Goal: Information Seeking & Learning: Check status

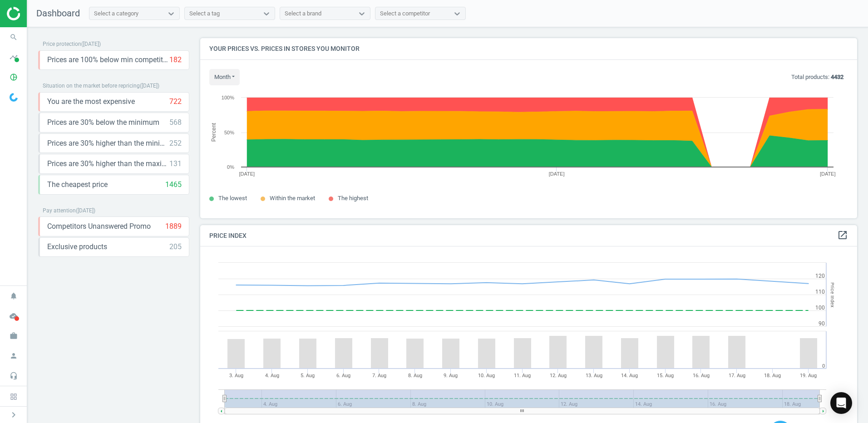
scroll to position [223, 664]
click at [171, 15] on icon at bounding box center [171, 13] width 9 height 9
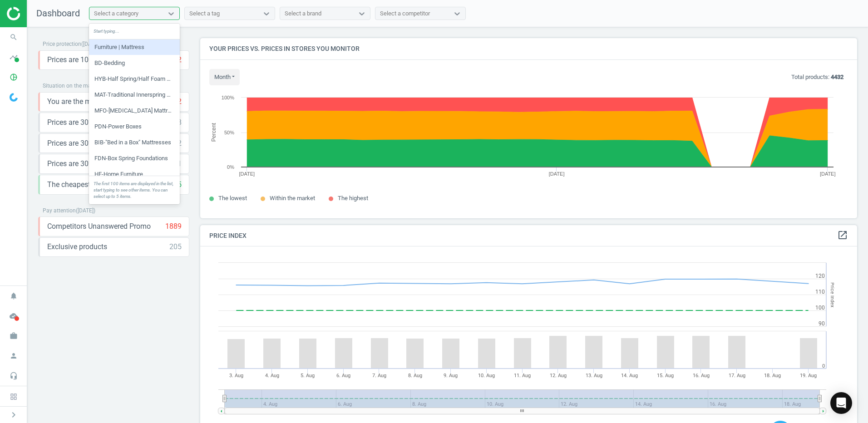
click at [132, 47] on div "Furniture | Mattress" at bounding box center [134, 47] width 91 height 15
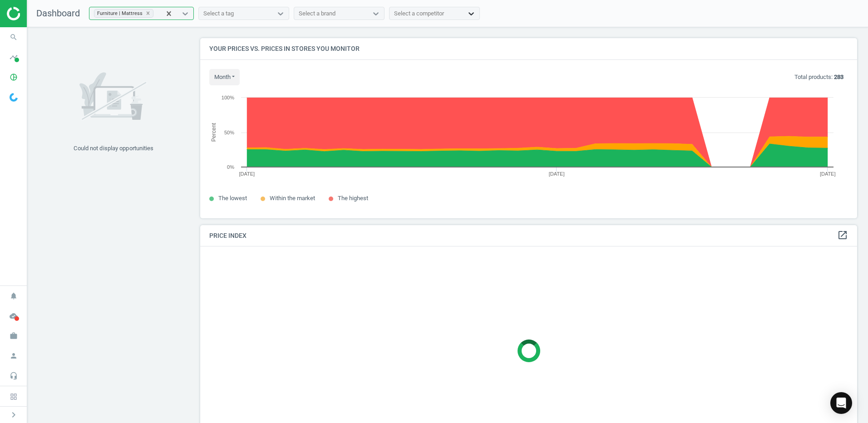
click at [467, 13] on icon at bounding box center [471, 13] width 9 height 9
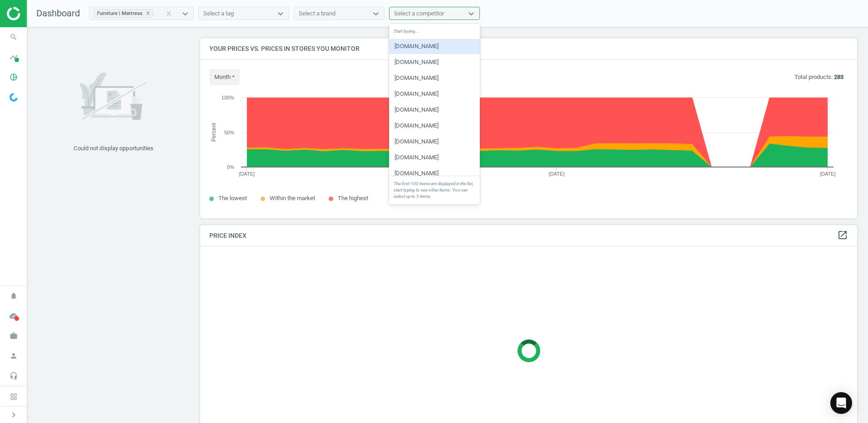
scroll to position [45, 0]
click at [452, 80] on div "[DOMAIN_NAME]" at bounding box center [434, 81] width 91 height 15
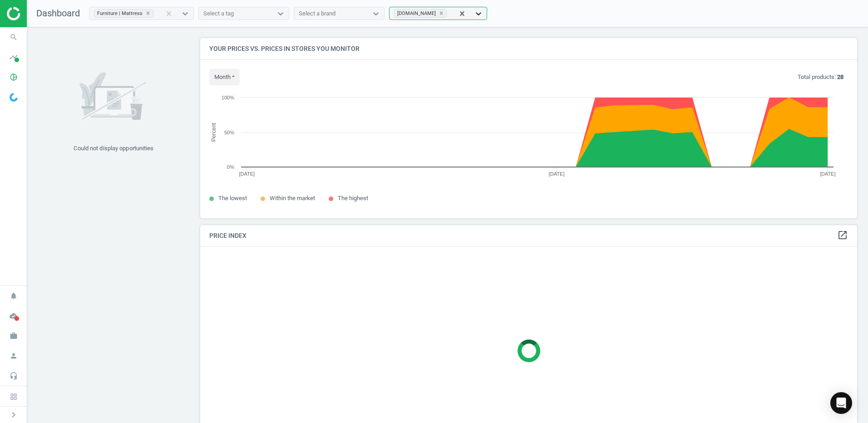
click at [475, 13] on icon at bounding box center [478, 13] width 9 height 9
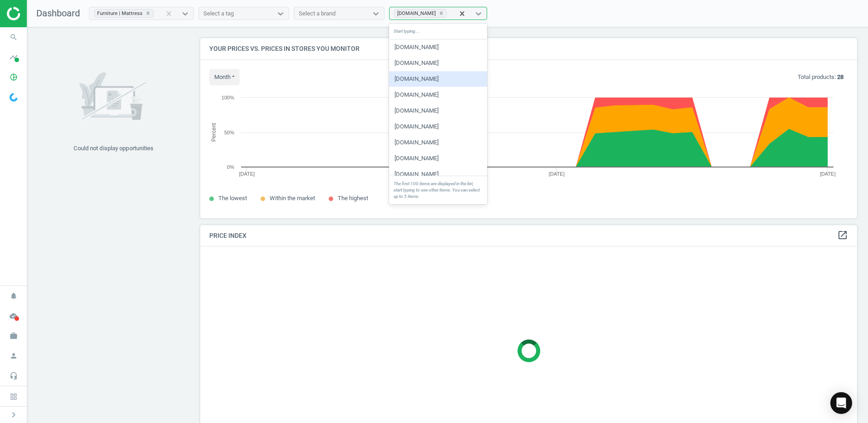
click at [456, 79] on div "[DOMAIN_NAME]" at bounding box center [438, 78] width 98 height 15
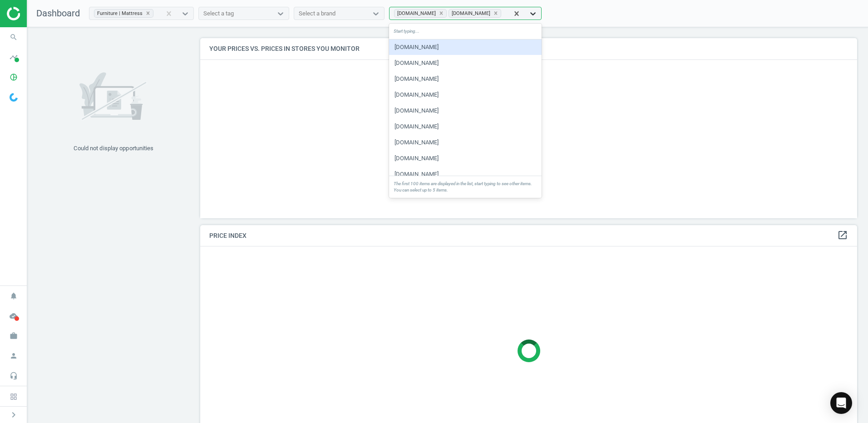
click at [529, 12] on icon at bounding box center [533, 13] width 9 height 9
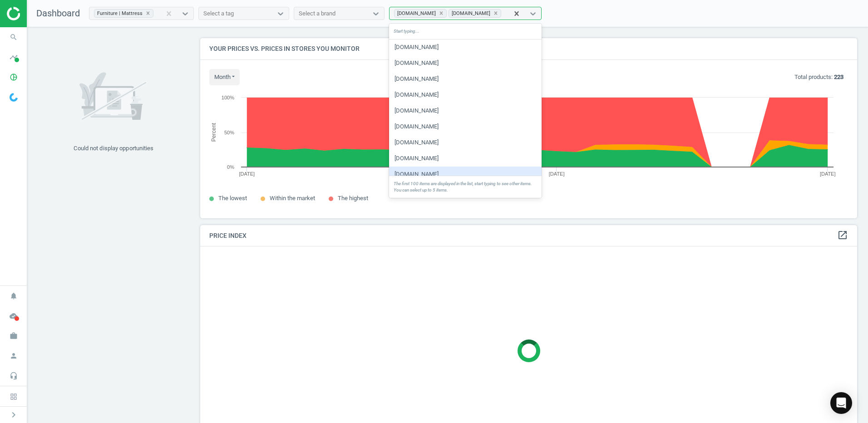
scroll to position [23, 0]
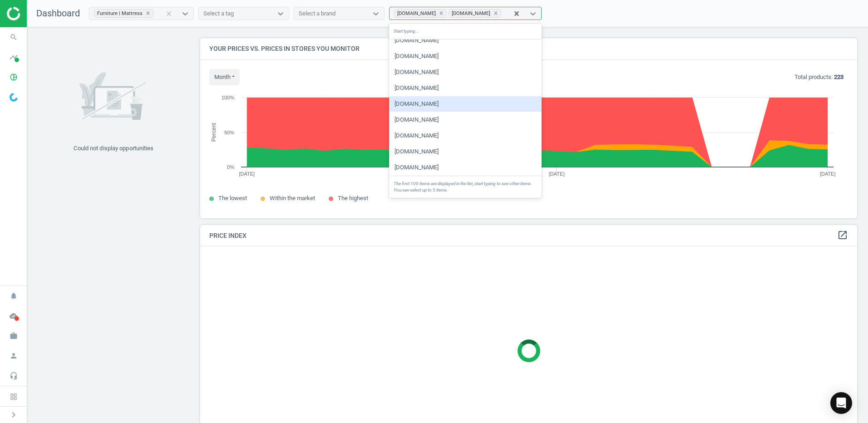
click at [417, 31] on div "Start typing..." at bounding box center [465, 32] width 153 height 16
click at [412, 32] on div "Start typing..." at bounding box center [465, 32] width 153 height 16
click at [452, 33] on div "Start typing..." at bounding box center [465, 32] width 153 height 16
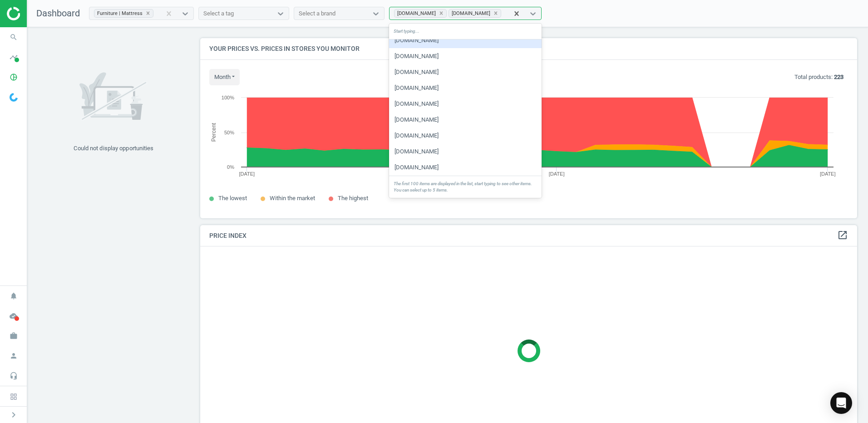
click at [630, 47] on h4 "Your prices vs. prices in stores you monitor" at bounding box center [528, 48] width 657 height 21
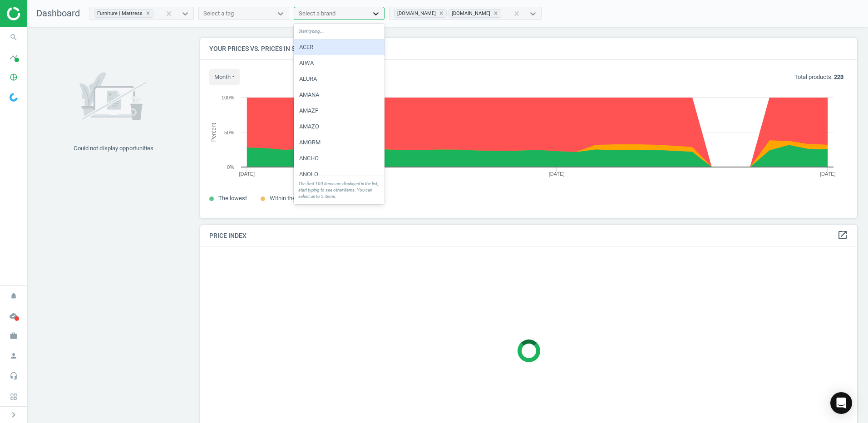
click at [374, 14] on icon at bounding box center [375, 13] width 9 height 9
click at [335, 101] on div "ASHLY" at bounding box center [339, 106] width 91 height 15
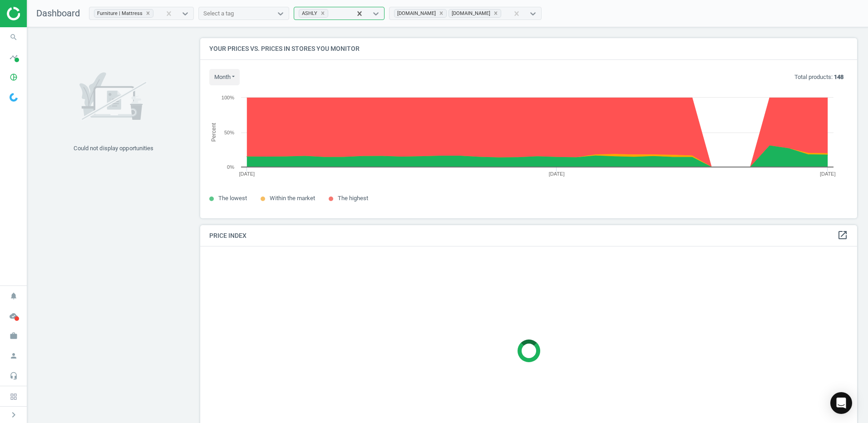
click at [334, 11] on div "ASHLY" at bounding box center [322, 14] width 57 height 12
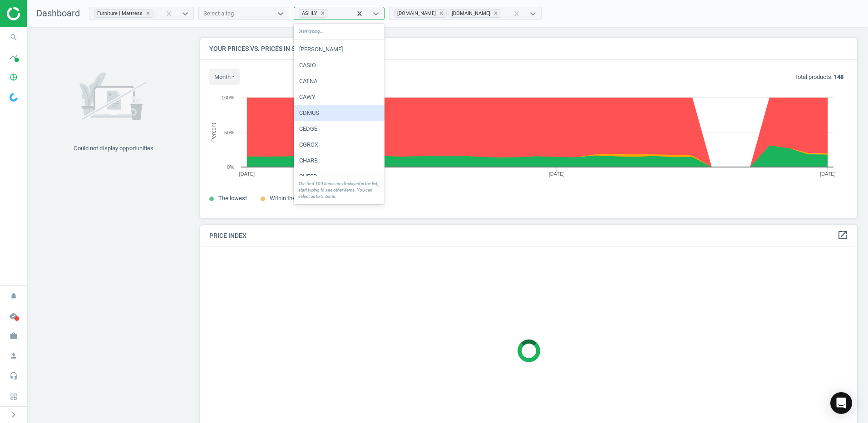
scroll to position [1044, 0]
click at [344, 132] on div "CHEER" at bounding box center [339, 130] width 91 height 15
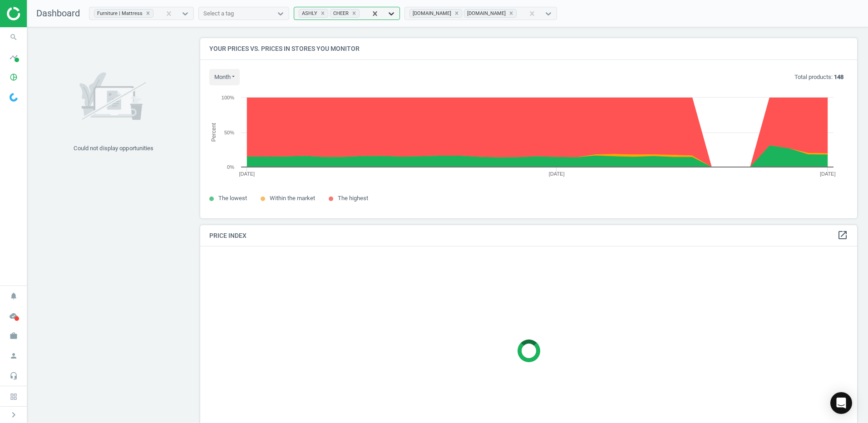
click at [387, 12] on icon at bounding box center [391, 13] width 9 height 9
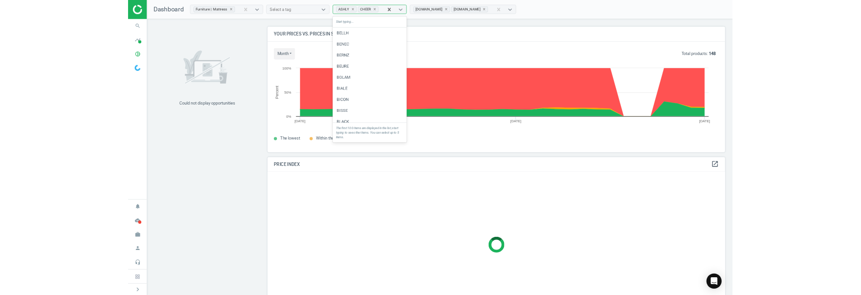
scroll to position [377, 0]
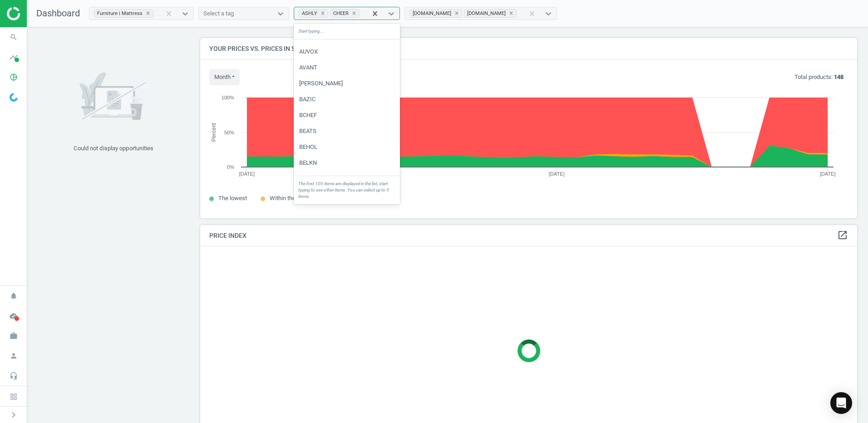
click at [254, 27] on div "Dashboard Furniture | Mattress Select a tag option CHEER, selected. option CONA…" at bounding box center [447, 211] width 841 height 423
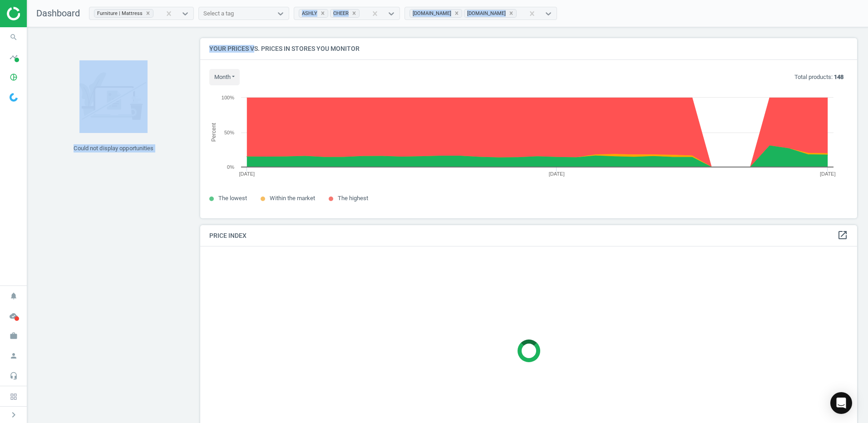
drag, startPoint x: 254, startPoint y: 27, endPoint x: 245, endPoint y: 10, distance: 19.3
click at [245, 10] on div "Select a tag" at bounding box center [236, 14] width 74 height 12
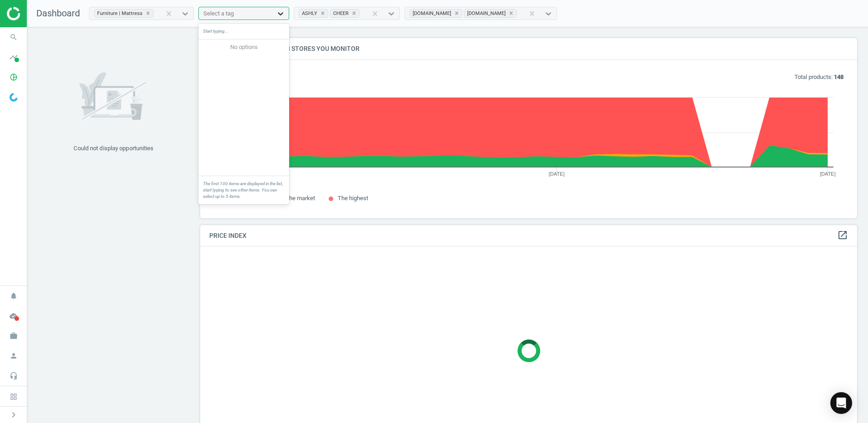
click at [278, 11] on icon at bounding box center [280, 13] width 9 height 9
click at [311, 283] on div at bounding box center [528, 351] width 657 height 209
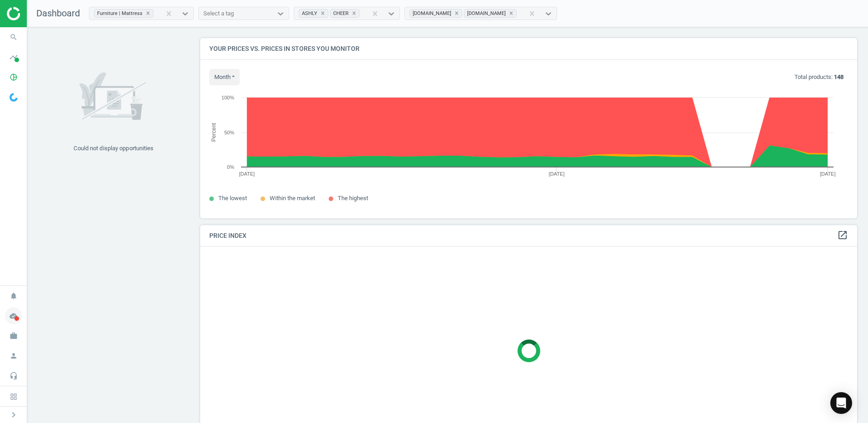
click at [15, 314] on icon "cloud_done" at bounding box center [13, 315] width 17 height 17
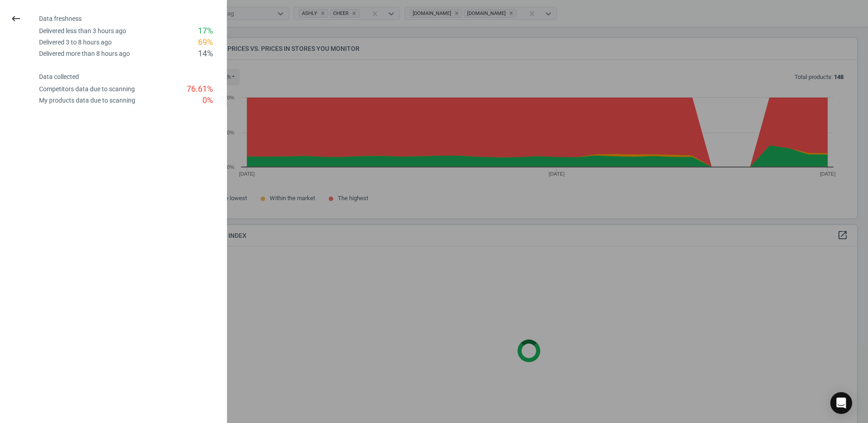
click at [18, 19] on icon "keyboard_backspace" at bounding box center [15, 18] width 11 height 11
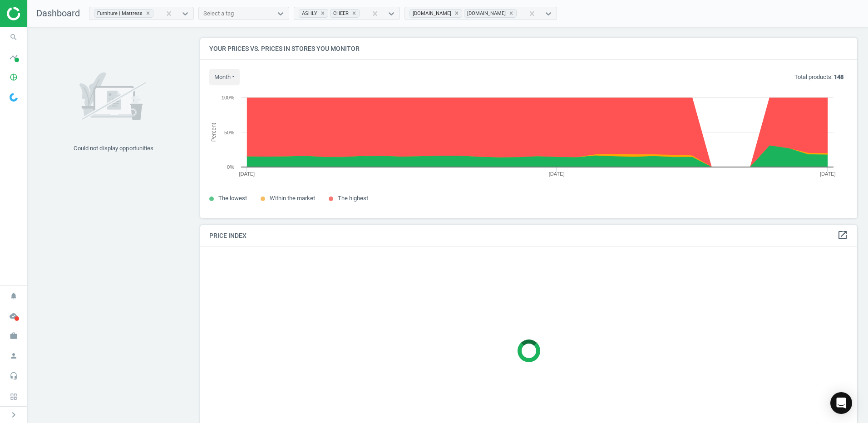
click at [282, 287] on div at bounding box center [528, 351] width 657 height 209
click at [103, 47] on div "Could not display opportunities" at bounding box center [113, 106] width 151 height 136
click at [508, 13] on div "[DOMAIN_NAME] [DOMAIN_NAME]" at bounding box center [464, 14] width 119 height 12
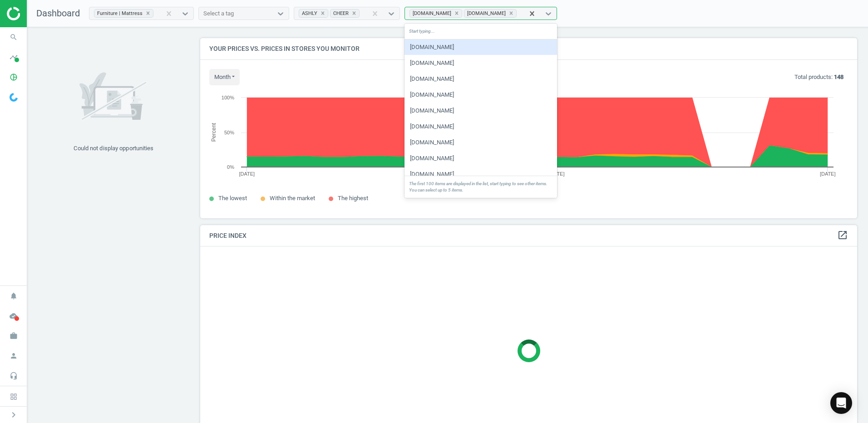
click at [428, 32] on div "Start typing..." at bounding box center [481, 32] width 153 height 16
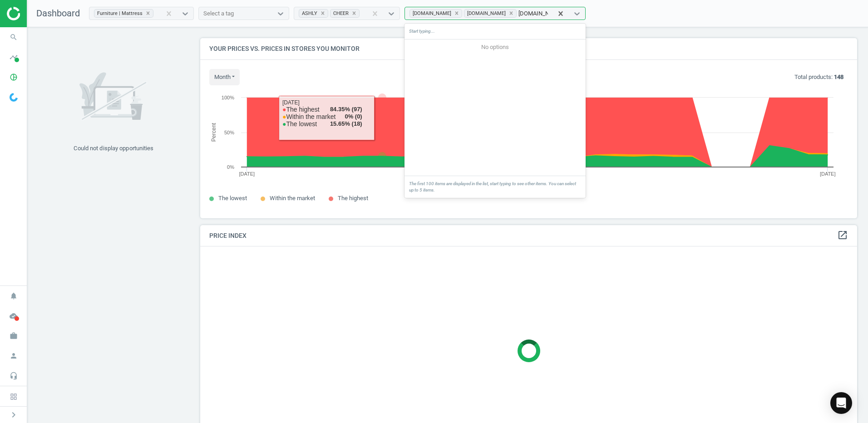
click at [478, 94] on div "No options" at bounding box center [495, 108] width 181 height 136
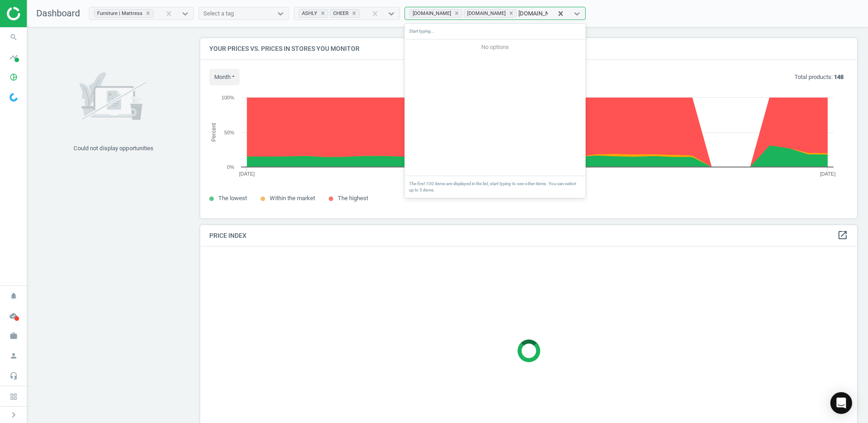
click at [519, 28] on div "Start typing..." at bounding box center [495, 32] width 181 height 16
click at [531, 14] on input "[DOMAIN_NAME]" at bounding box center [534, 14] width 30 height 8
type input "a"
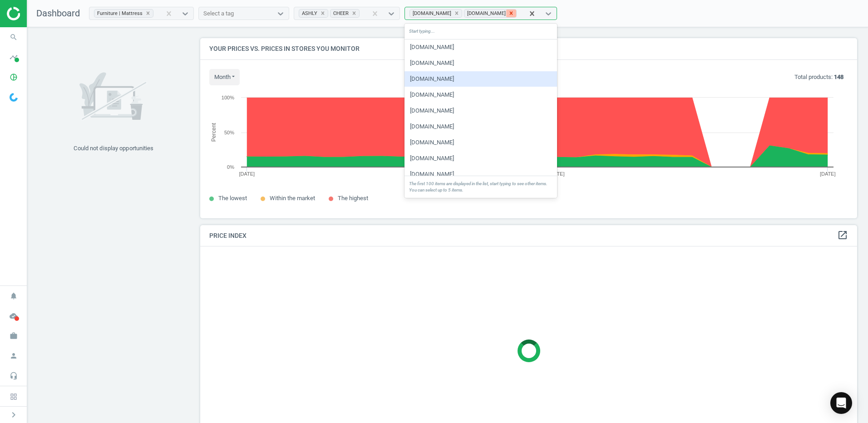
click at [508, 11] on icon at bounding box center [511, 13] width 6 height 6
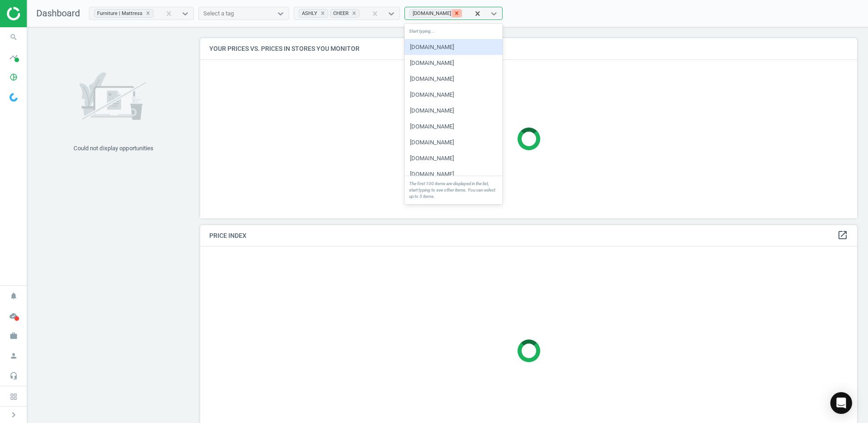
click at [454, 11] on icon at bounding box center [457, 13] width 6 height 6
click at [351, 13] on icon at bounding box center [354, 13] width 6 height 6
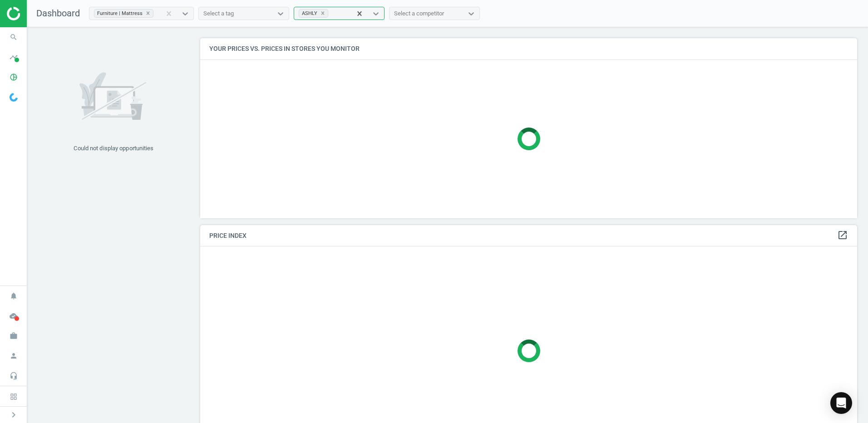
click at [401, 35] on div "Could not display opportunities Your prices vs. prices in stores you monitor mo…" at bounding box center [447, 227] width 841 height 400
click at [239, 16] on div "Select a tag" at bounding box center [236, 14] width 74 height 12
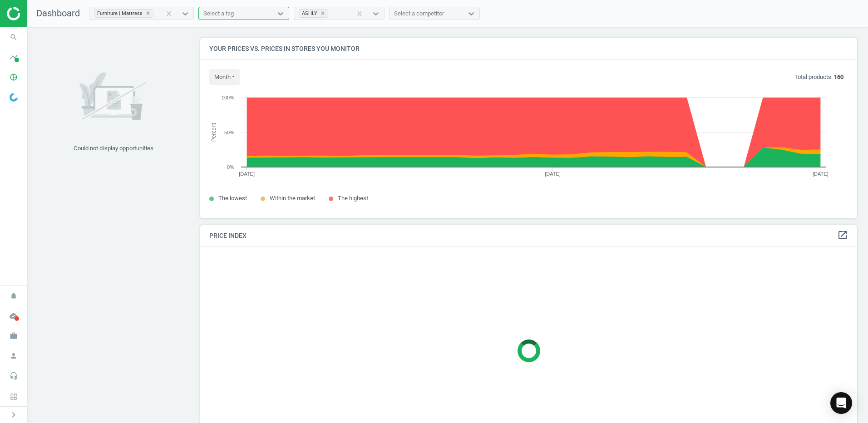
scroll to position [223, 664]
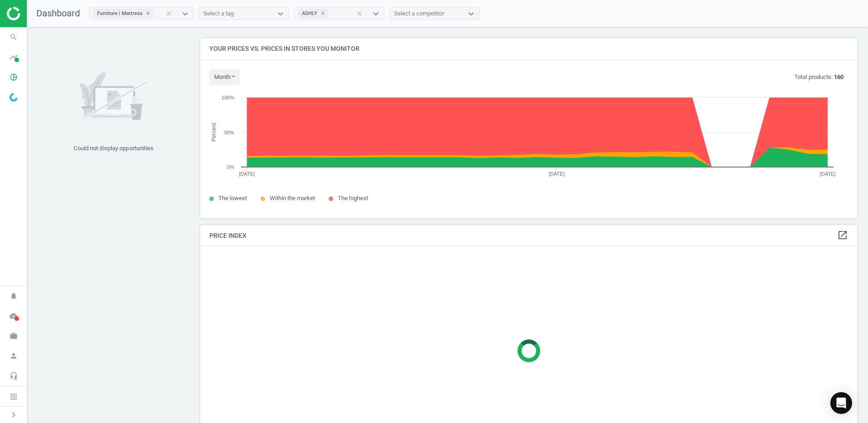
click at [246, 15] on div "Select a tag" at bounding box center [236, 14] width 74 height 12
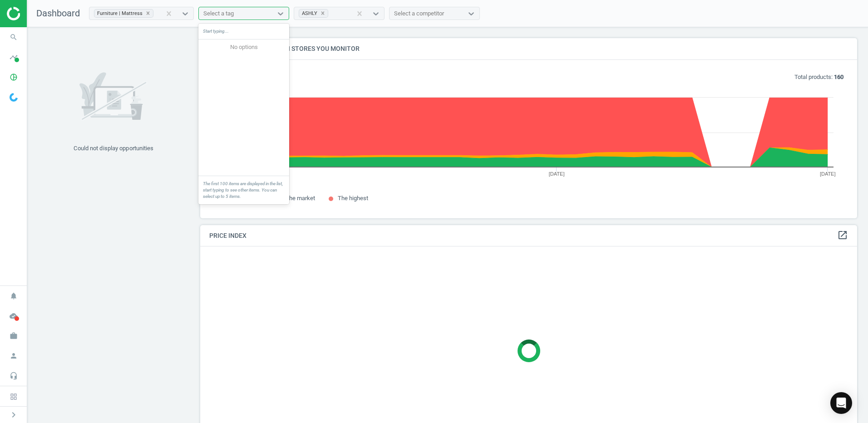
paste input "Good morning, I hope this message finds you well. I would like to request a log…"
type input "Good morning, I hope this message finds you well. I would like to request a log…"
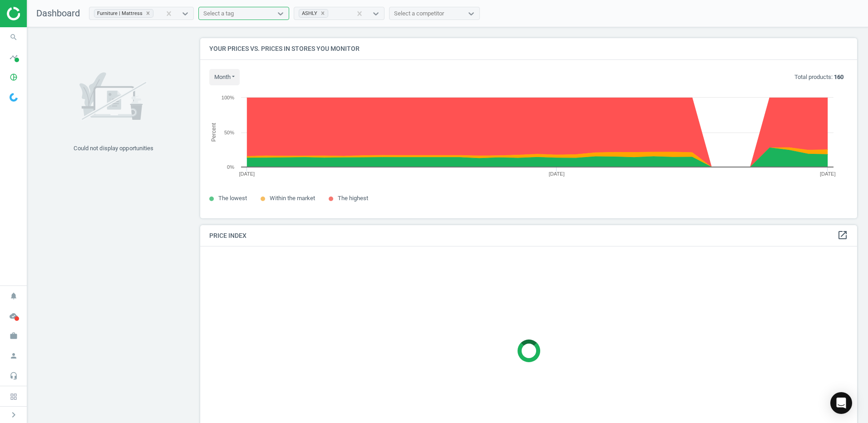
scroll to position [0, 0]
drag, startPoint x: 657, startPoint y: 7, endPoint x: 243, endPoint y: 36, distance: 415.1
click at [245, 36] on div "Dashboard Furniture | Mattress 0 results available. Select is focused ,type to …" at bounding box center [447, 211] width 841 height 423
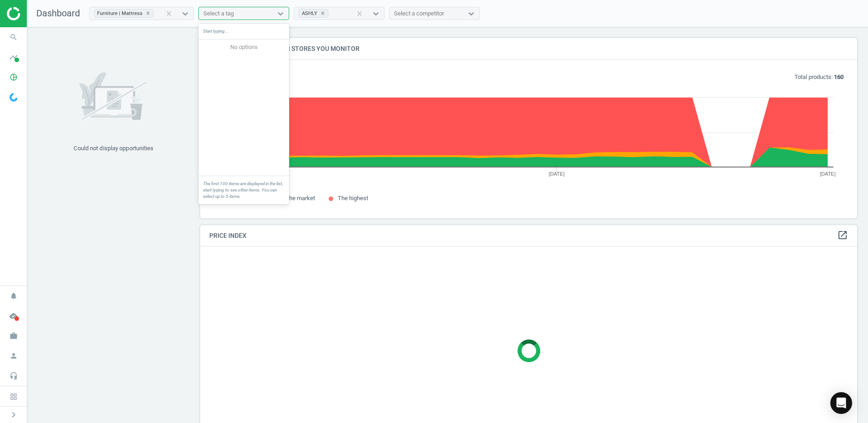
click at [208, 16] on div "Select a tag" at bounding box center [218, 14] width 30 height 8
click at [208, 12] on div "Select a tag" at bounding box center [218, 14] width 30 height 8
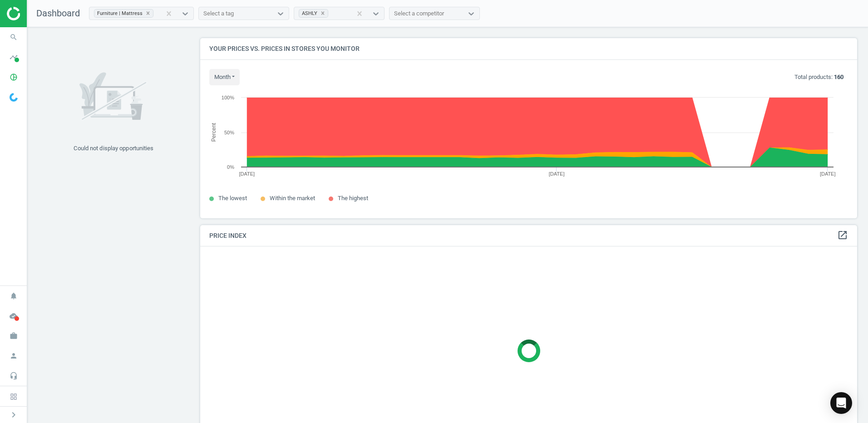
drag, startPoint x: 186, startPoint y: 12, endPoint x: 221, endPoint y: 11, distance: 35.4
click at [186, 12] on icon at bounding box center [185, 13] width 9 height 9
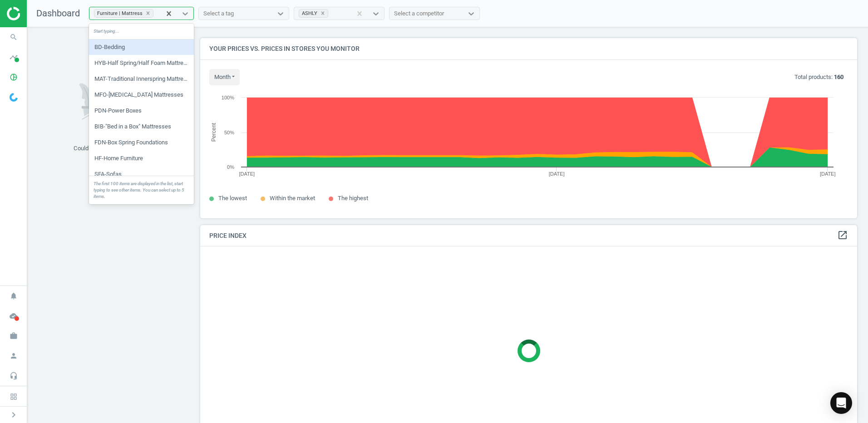
click at [219, 11] on div "Select a tag" at bounding box center [218, 14] width 30 height 8
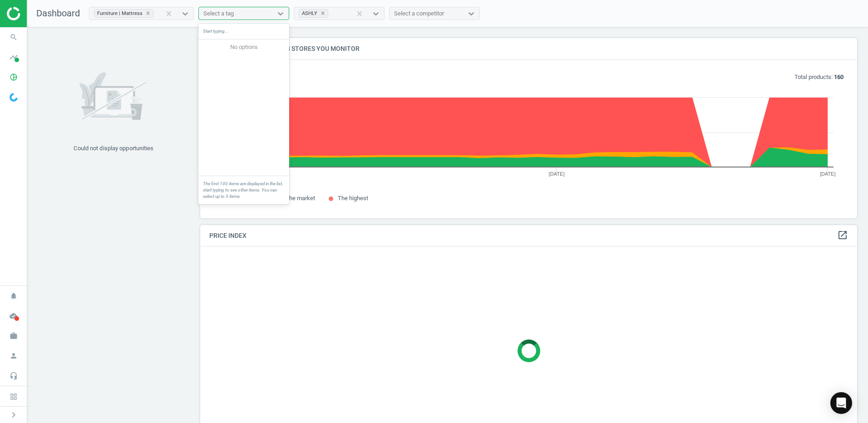
paste input "1200055"
type input "1200055"
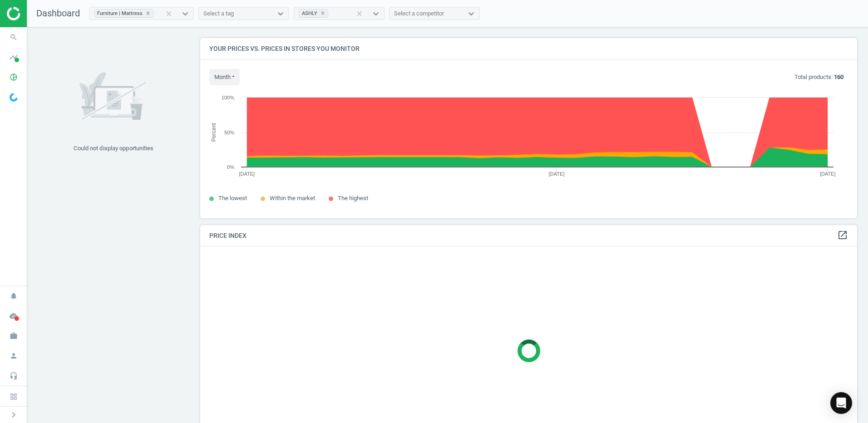
drag, startPoint x: 399, startPoint y: 45, endPoint x: 408, endPoint y: 44, distance: 9.2
click at [399, 44] on h4 "Your prices vs. prices in stores you monitor" at bounding box center [528, 48] width 657 height 21
click at [14, 37] on icon "search" at bounding box center [13, 37] width 17 height 17
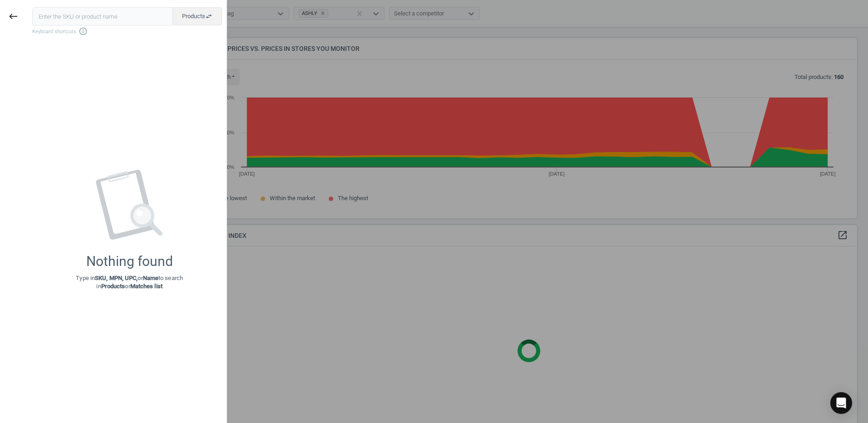
click at [88, 15] on input "text" at bounding box center [102, 16] width 141 height 18
click at [69, 16] on input "text" at bounding box center [102, 16] width 141 height 18
paste input "1200055"
type input "1200055"
click at [186, 19] on span "Products swap_horiz" at bounding box center [197, 16] width 30 height 8
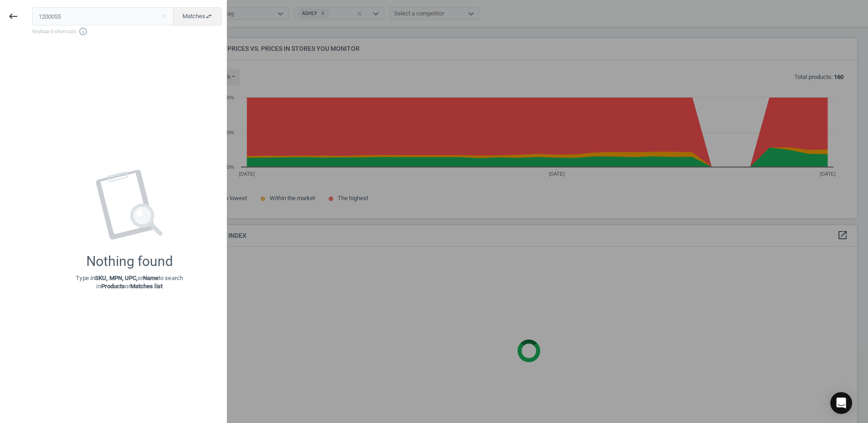
click at [405, 69] on div at bounding box center [434, 211] width 868 height 423
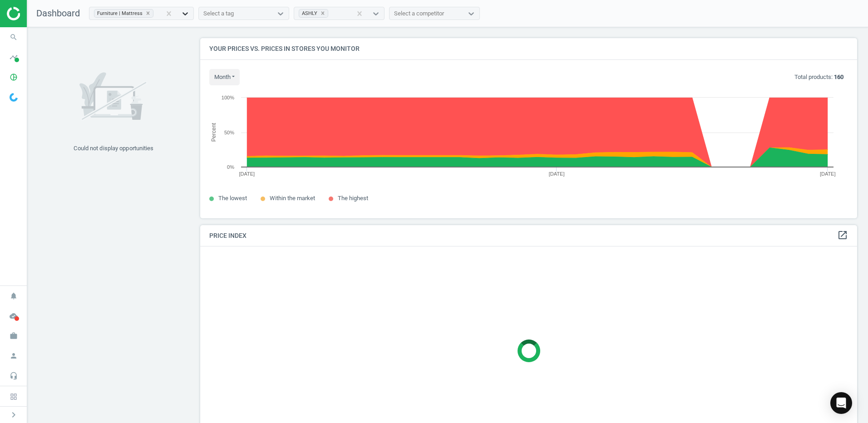
click at [182, 16] on icon at bounding box center [185, 13] width 9 height 9
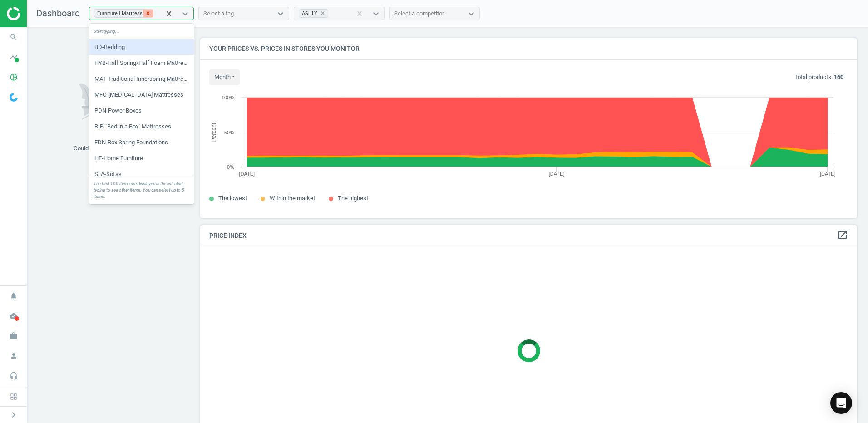
click at [147, 14] on icon at bounding box center [148, 13] width 3 height 3
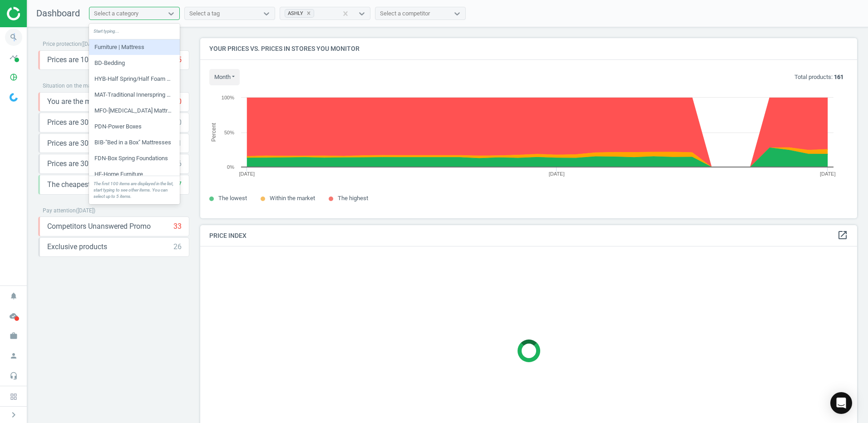
click at [13, 37] on icon "search" at bounding box center [13, 37] width 17 height 17
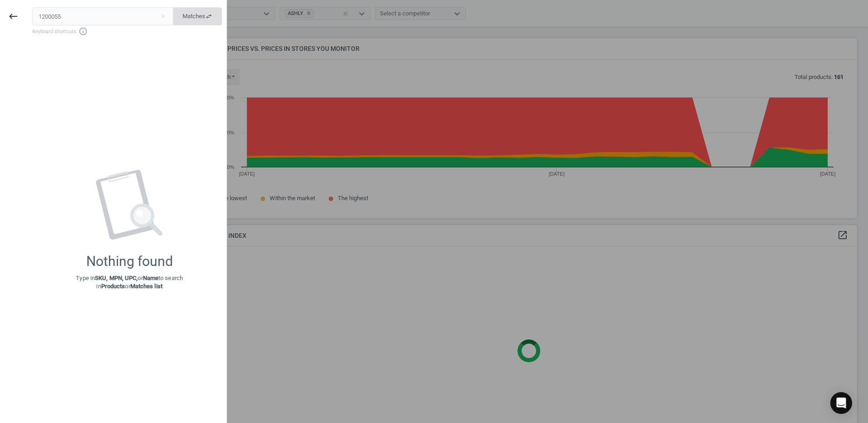
click at [200, 13] on span "Matches swap_horiz" at bounding box center [198, 16] width 30 height 8
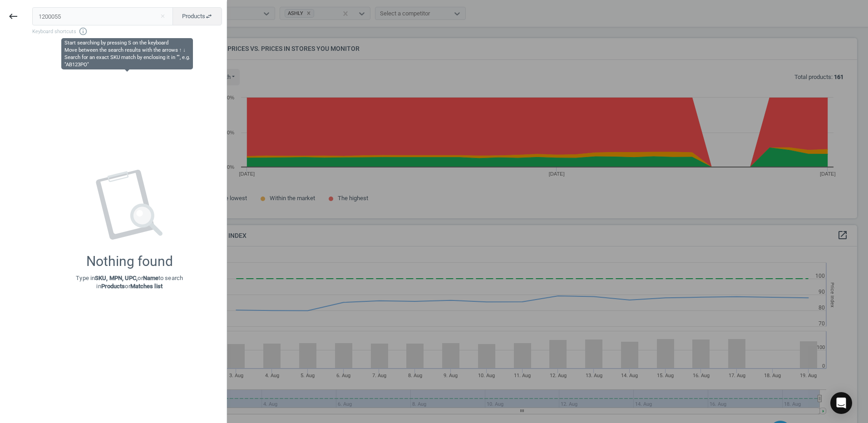
click at [79, 31] on icon "info_outline" at bounding box center [83, 31] width 9 height 9
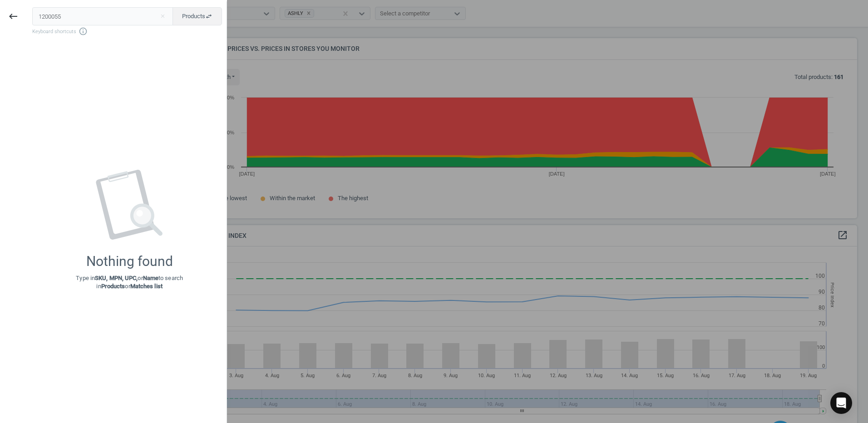
click at [79, 31] on icon "info_outline" at bounding box center [83, 31] width 9 height 9
click at [39, 14] on input "1200055" at bounding box center [102, 16] width 141 height 18
click at [60, 18] on input ""1200055" at bounding box center [102, 16] width 141 height 18
type input ""1200055""
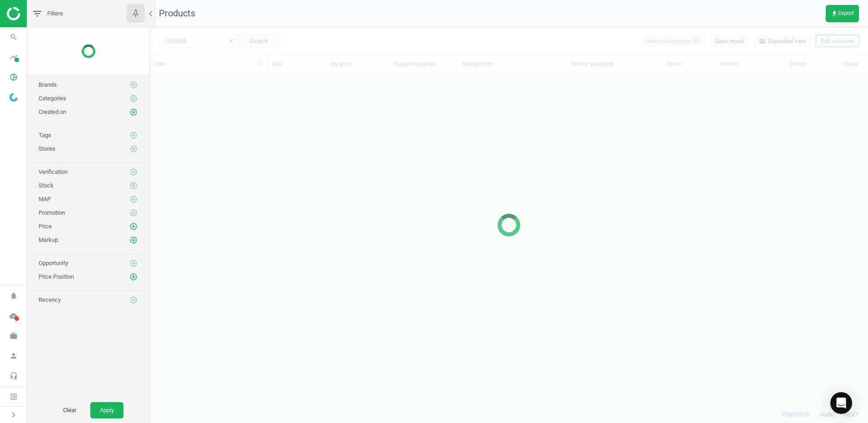
scroll to position [319, 711]
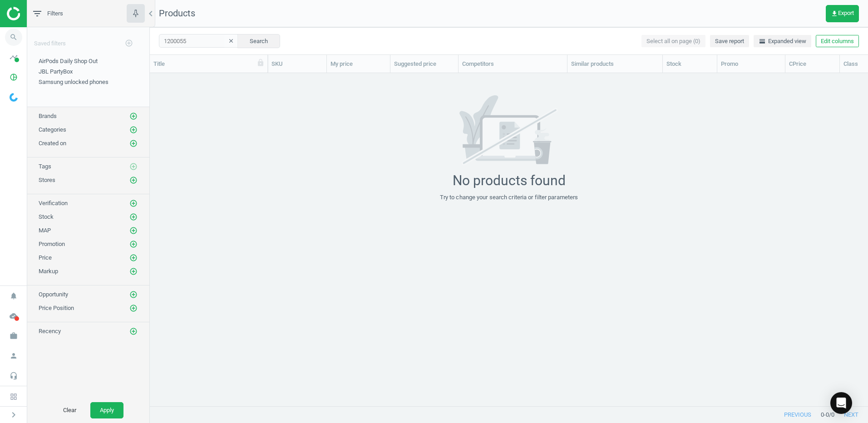
click at [13, 38] on icon "search" at bounding box center [13, 37] width 17 height 17
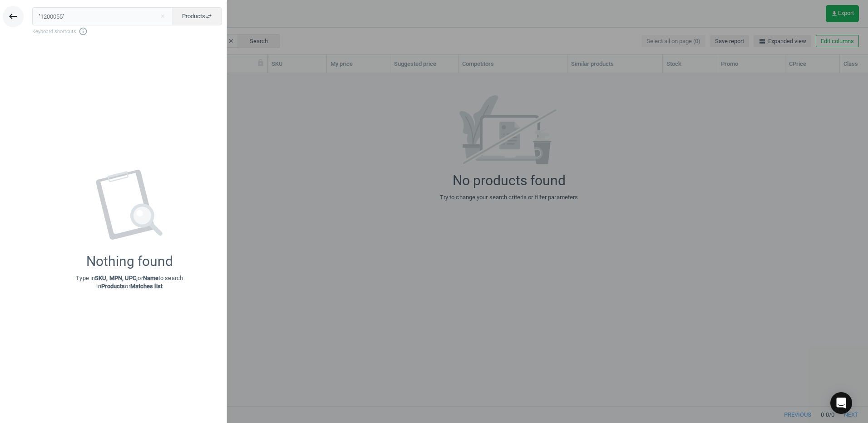
click at [10, 16] on icon "keyboard_backspace" at bounding box center [13, 16] width 11 height 11
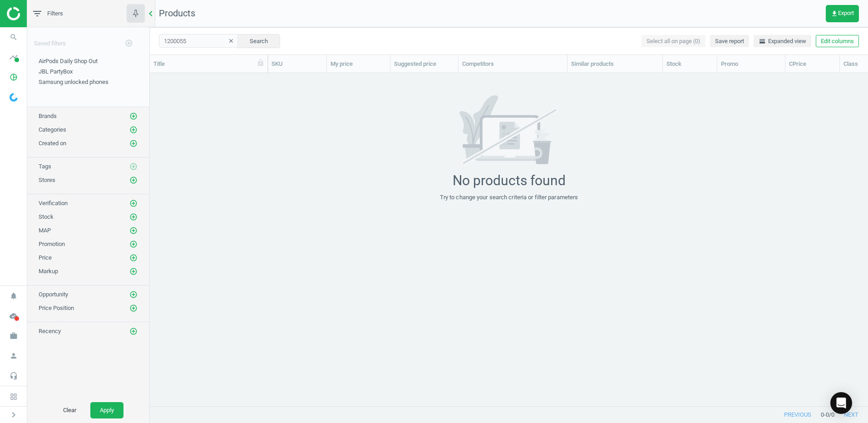
click at [152, 13] on icon "chevron_left" at bounding box center [150, 13] width 11 height 11
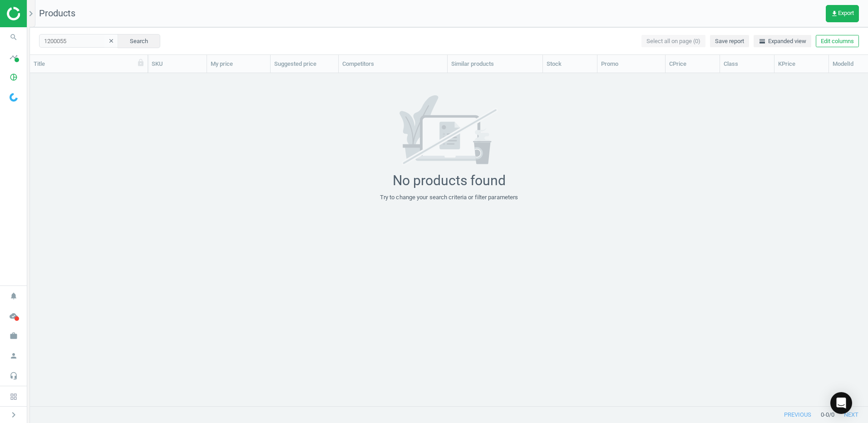
click at [108, 43] on icon "clear" at bounding box center [111, 41] width 6 height 6
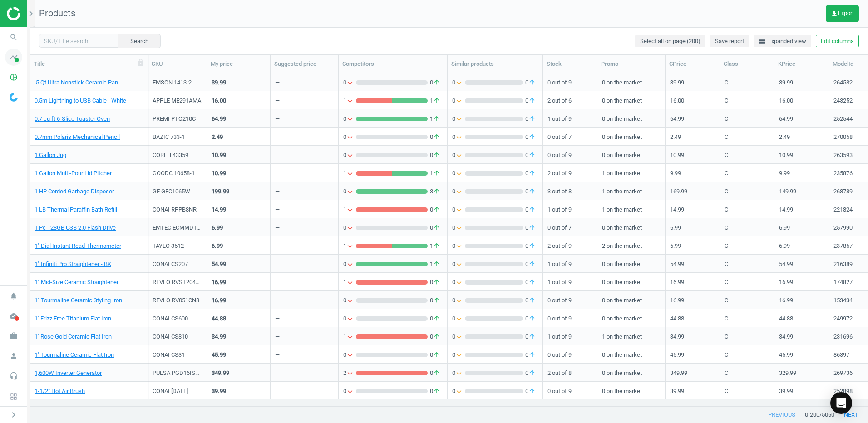
click at [12, 60] on icon "timeline" at bounding box center [13, 57] width 17 height 17
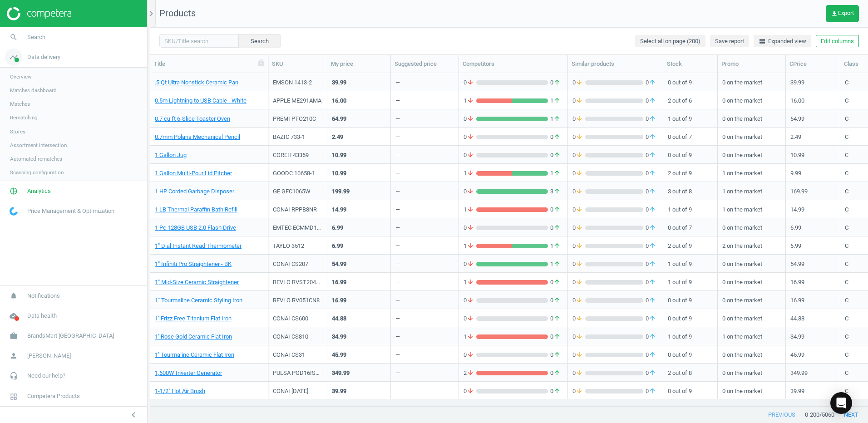
scroll to position [319, 711]
click at [13, 134] on span "Stores" at bounding box center [17, 131] width 15 height 7
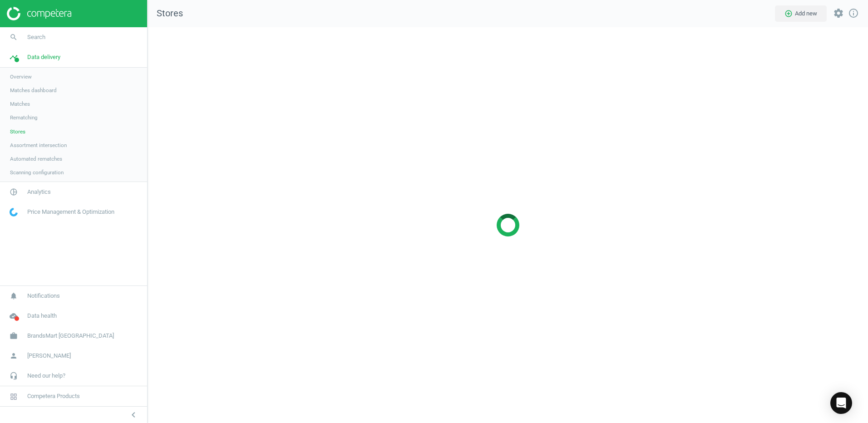
scroll to position [410, 735]
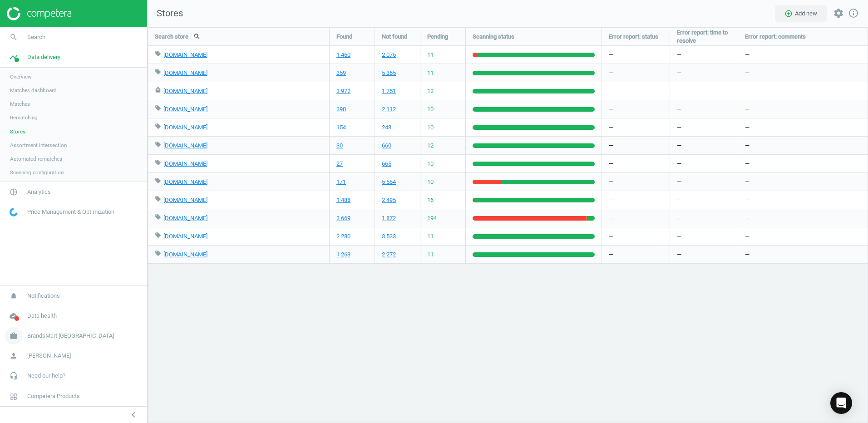
click at [57, 336] on span "BrandsMart [GEOGRAPHIC_DATA]" at bounding box center [70, 336] width 87 height 8
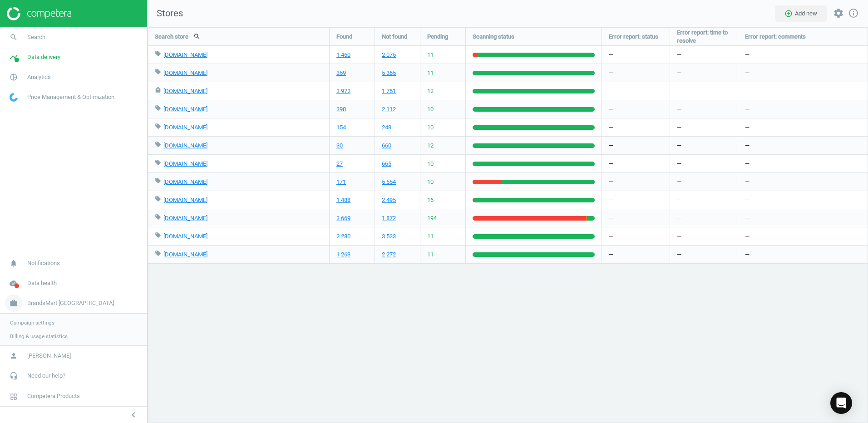
click at [57, 303] on span "BrandsMart [GEOGRAPHIC_DATA]" at bounding box center [70, 303] width 87 height 8
click at [59, 336] on span "BrandsMart [GEOGRAPHIC_DATA]" at bounding box center [70, 336] width 87 height 8
drag, startPoint x: 79, startPoint y: 386, endPoint x: 71, endPoint y: 390, distance: 9.5
click at [71, 390] on span "Competera Products" at bounding box center [73, 396] width 147 height 20
drag, startPoint x: 71, startPoint y: 390, endPoint x: 203, endPoint y: 311, distance: 154.4
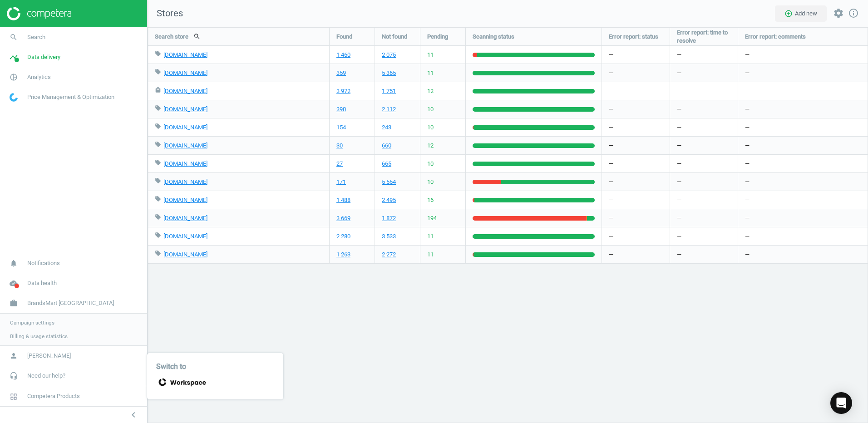
click at [203, 311] on div "Search store search Found Not found Pending Scanning status Error report: statu…" at bounding box center [508, 225] width 721 height 396
click at [1, 38] on span "search" at bounding box center [13, 37] width 27 height 20
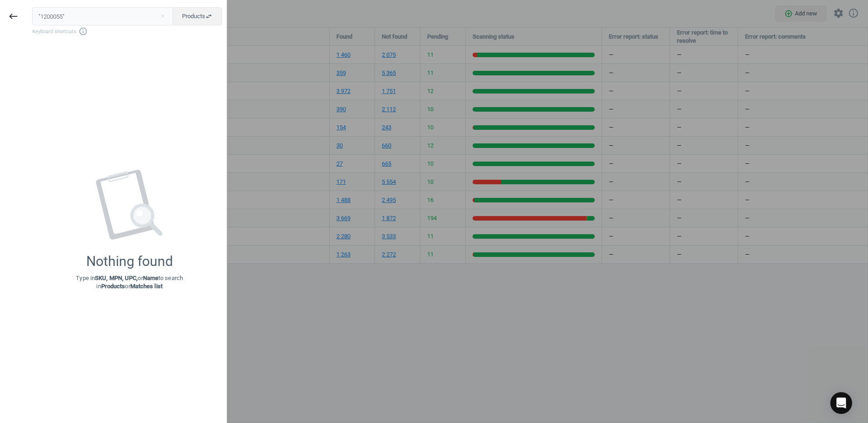
drag, startPoint x: 83, startPoint y: 18, endPoint x: 33, endPoint y: 17, distance: 50.0
click at [33, 17] on input ""1200055"" at bounding box center [102, 16] width 141 height 18
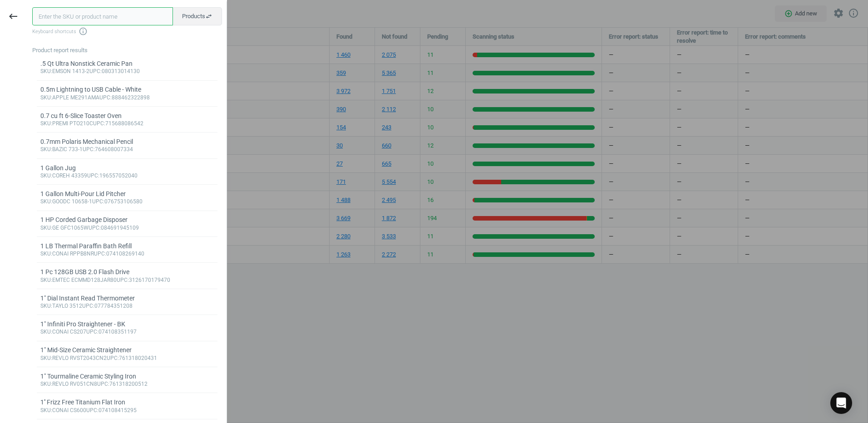
click at [42, 17] on input "text" at bounding box center [102, 16] width 141 height 18
paste input "024052395075"
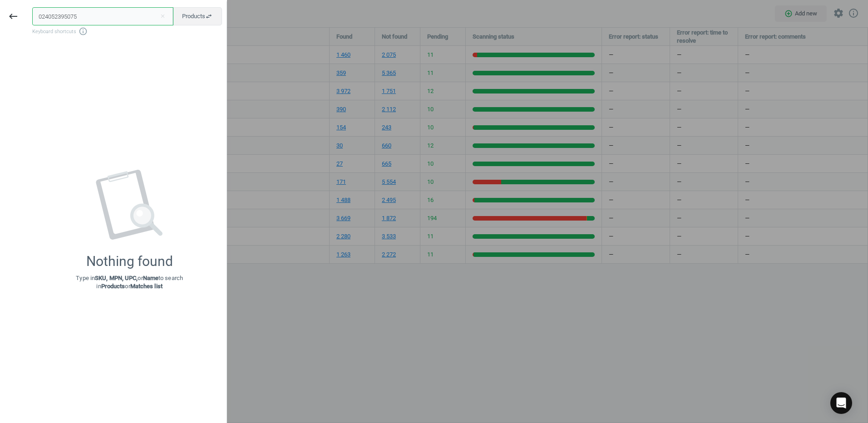
type input "024052395075"
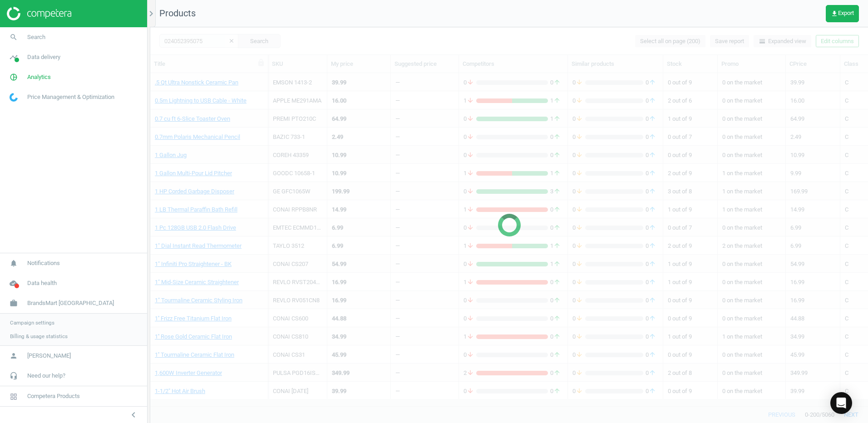
scroll to position [319, 711]
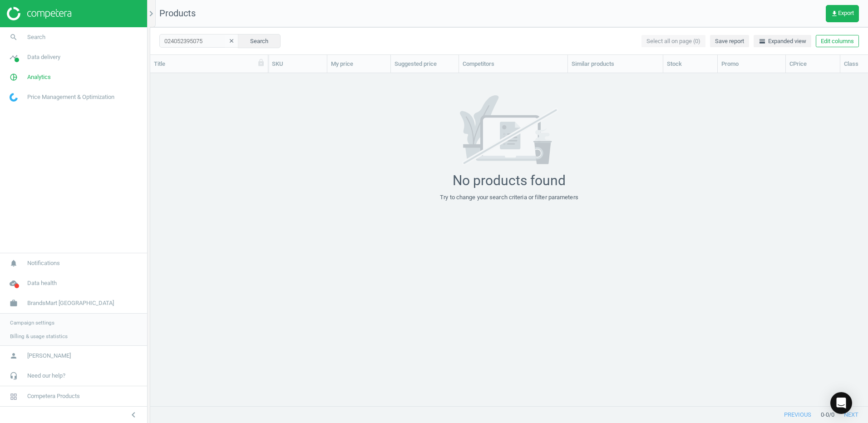
click at [279, 154] on div "No products found Try to change your search criteria or filter parameters" at bounding box center [509, 148] width 718 height 106
click at [42, 59] on span "Data delivery" at bounding box center [43, 57] width 33 height 8
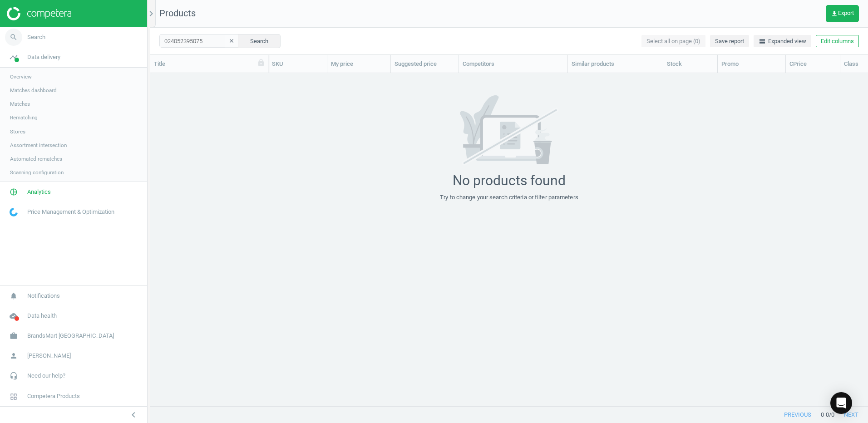
click at [33, 32] on link "search Search" at bounding box center [73, 37] width 147 height 20
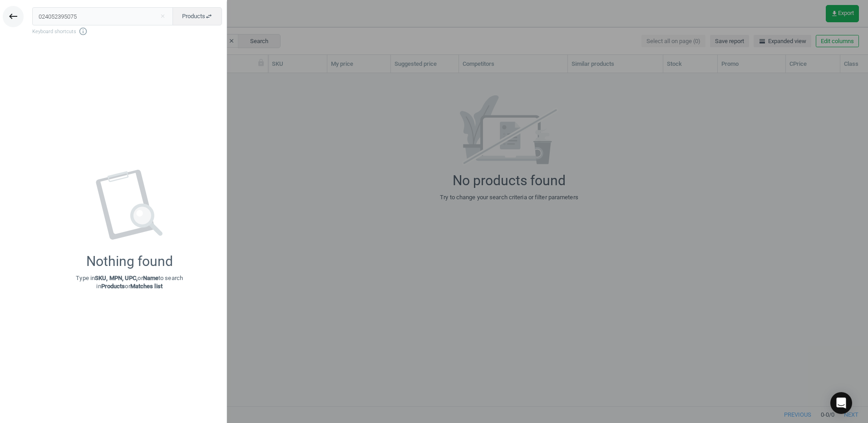
click at [10, 17] on icon "keyboard_backspace" at bounding box center [13, 16] width 11 height 11
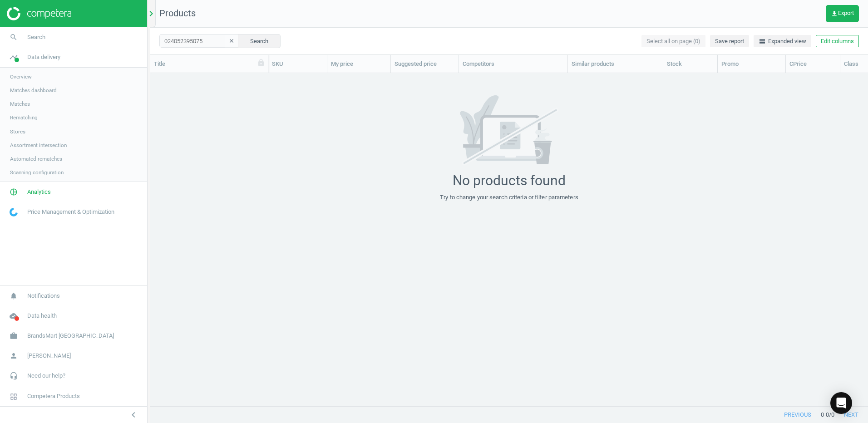
click at [153, 12] on icon "chevron_right" at bounding box center [151, 13] width 11 height 11
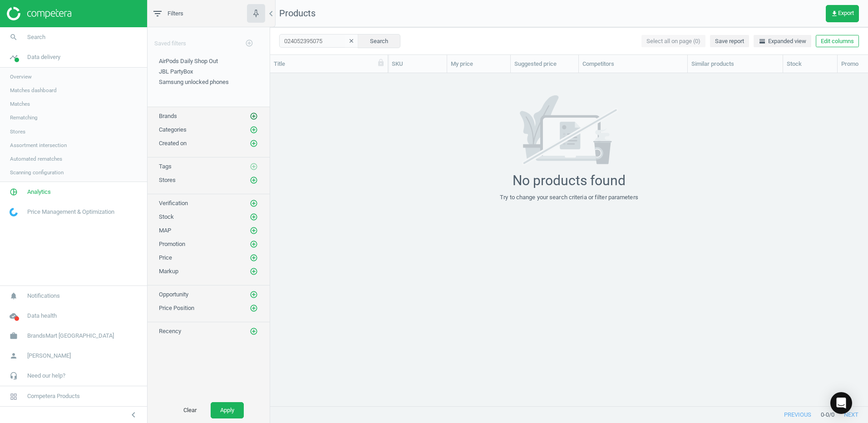
click at [253, 115] on icon "add_circle_outline" at bounding box center [254, 116] width 8 height 8
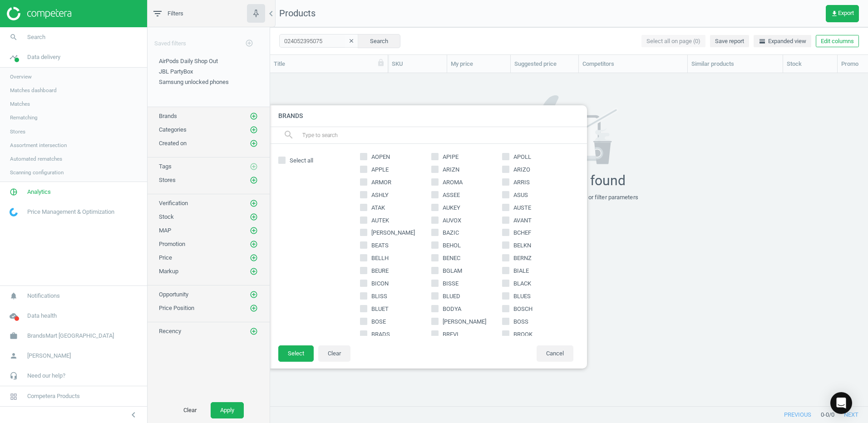
scroll to position [0, 0]
click at [365, 237] on input "ASHLY" at bounding box center [364, 236] width 6 height 6
checkbox input "true"
click at [362, 282] on input "CHEER" at bounding box center [364, 283] width 6 height 6
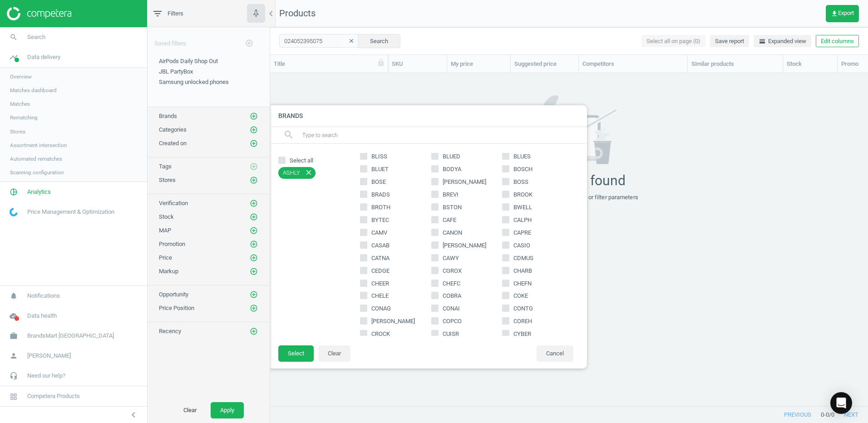
checkbox input "true"
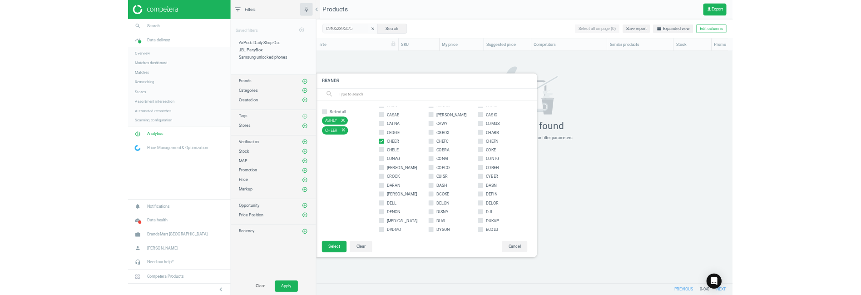
scroll to position [318, 0]
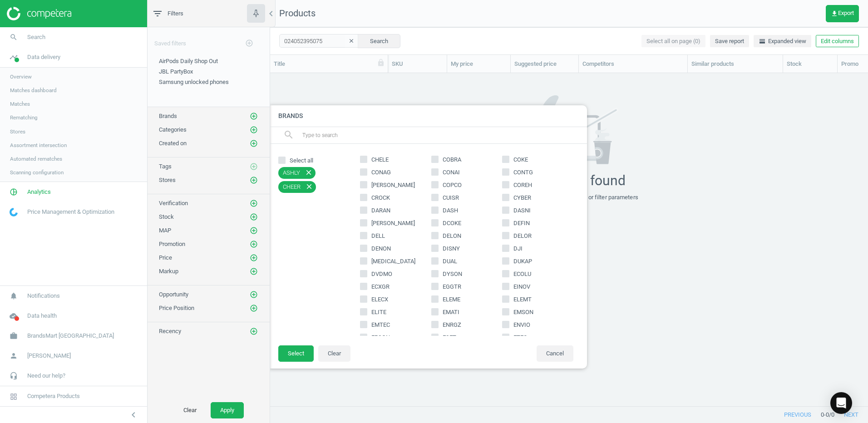
click at [503, 300] on input "ELEMT" at bounding box center [506, 299] width 6 height 6
checkbox input "true"
click at [522, 232] on span "LSMRT" at bounding box center [523, 231] width 22 height 8
click at [509, 232] on input "LSMRT" at bounding box center [506, 231] width 6 height 6
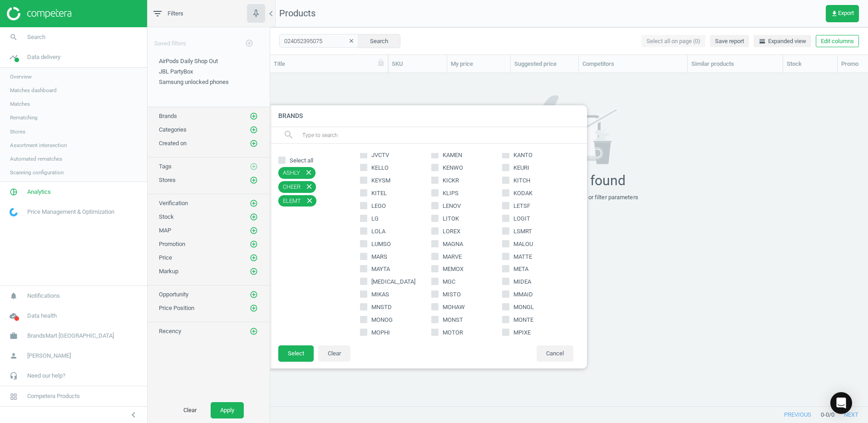
checkbox input "true"
click at [435, 261] on input "MOHAW" at bounding box center [435, 262] width 6 height 6
checkbox input "true"
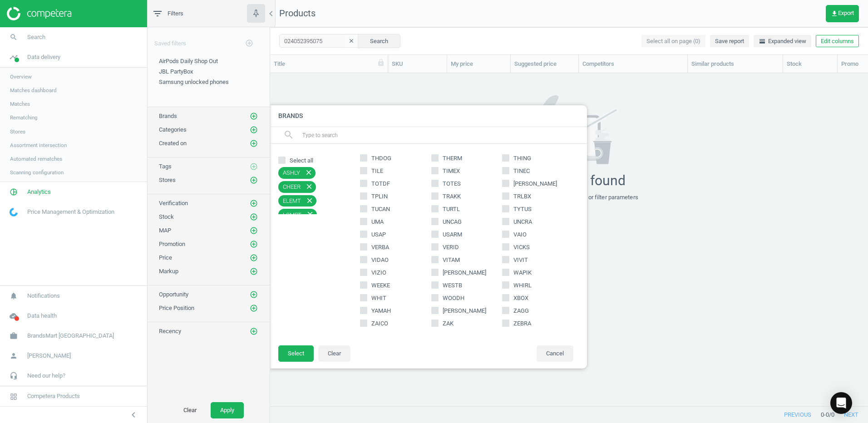
click at [436, 296] on icon at bounding box center [434, 297] width 7 height 7
click at [436, 296] on input "WOODH" at bounding box center [435, 298] width 6 height 6
checkbox input "true"
click at [361, 268] on input "UMA" at bounding box center [364, 267] width 6 height 6
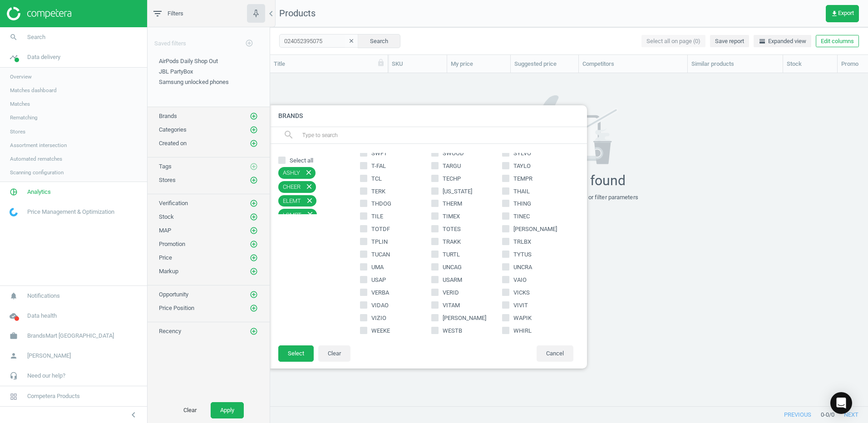
checkbox input "true"
click at [359, 218] on div "ACER AIWA ALURA AMANA AMAZF AMAZO AMGRM ANCHO ANOLO AOPEN APIPE APOLL APPLE ARI…" at bounding box center [467, 244] width 222 height 183
click at [363, 219] on input "STSIL" at bounding box center [364, 218] width 6 height 6
checkbox input "true"
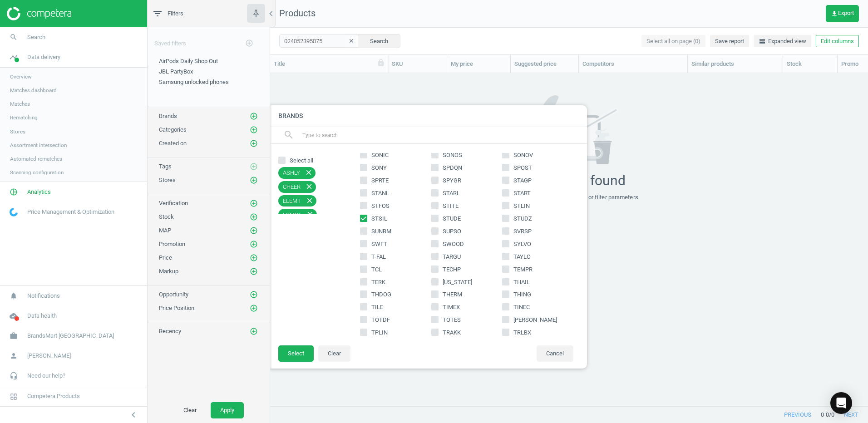
click at [503, 206] on input "STLIN" at bounding box center [506, 206] width 6 height 6
checkbox input "true"
click at [311, 140] on input "text" at bounding box center [440, 135] width 279 height 15
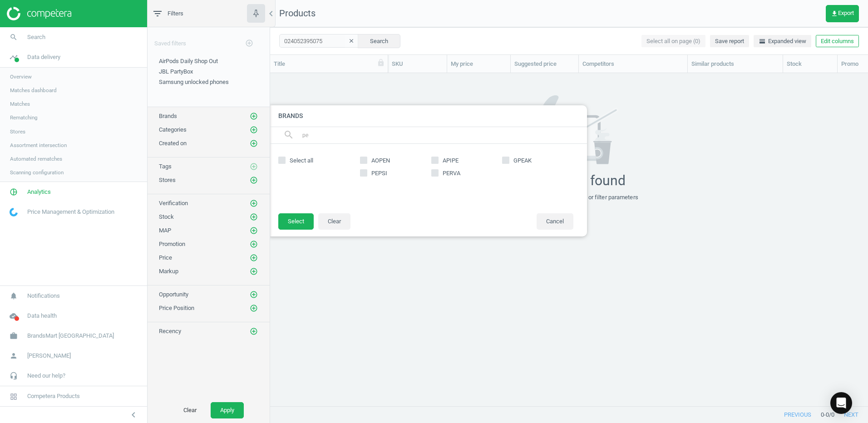
scroll to position [0, 0]
type input "p"
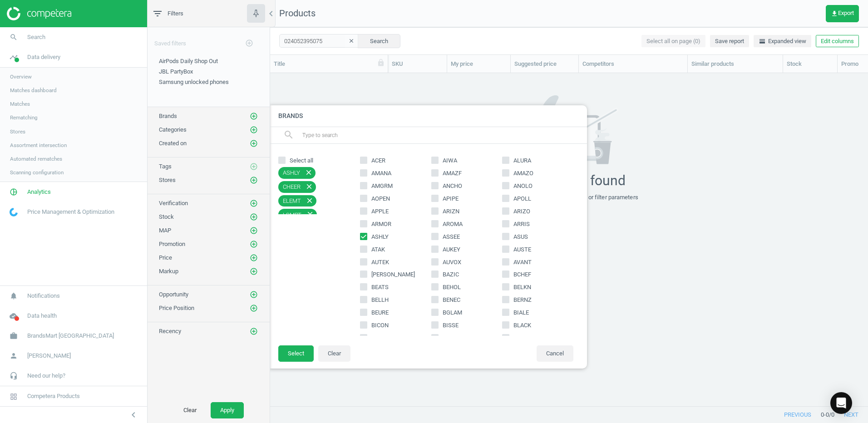
click at [654, 305] on div at bounding box center [704, 211] width 868 height 423
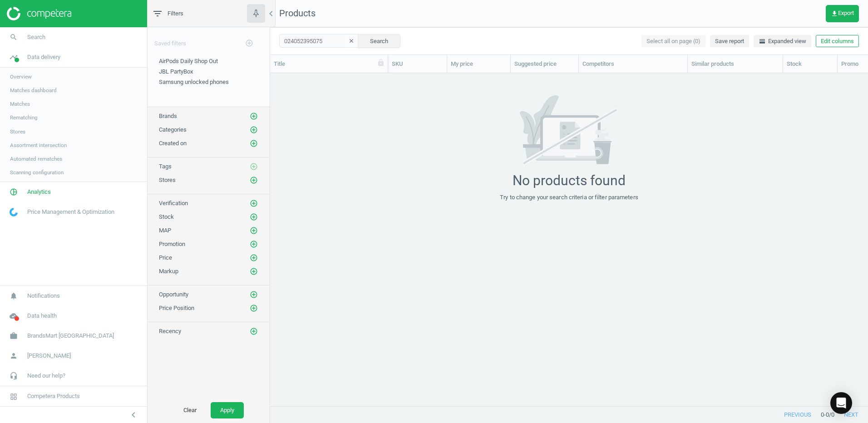
click at [191, 133] on div "Categories add_circle_outline" at bounding box center [208, 129] width 99 height 9
click at [250, 128] on icon "add_circle_outline" at bounding box center [254, 130] width 8 height 8
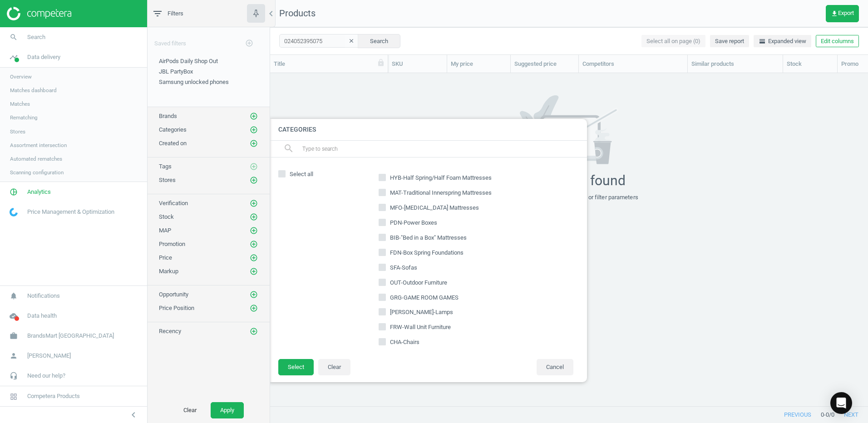
click at [381, 311] on input "[PERSON_NAME]-Lamps" at bounding box center [383, 312] width 6 height 6
checkbox input "true"
click at [380, 284] on input "OUT-Outdoor Furniture" at bounding box center [383, 282] width 6 height 6
checkbox input "true"
click at [380, 269] on input "SFA-Sofas" at bounding box center [383, 267] width 6 height 6
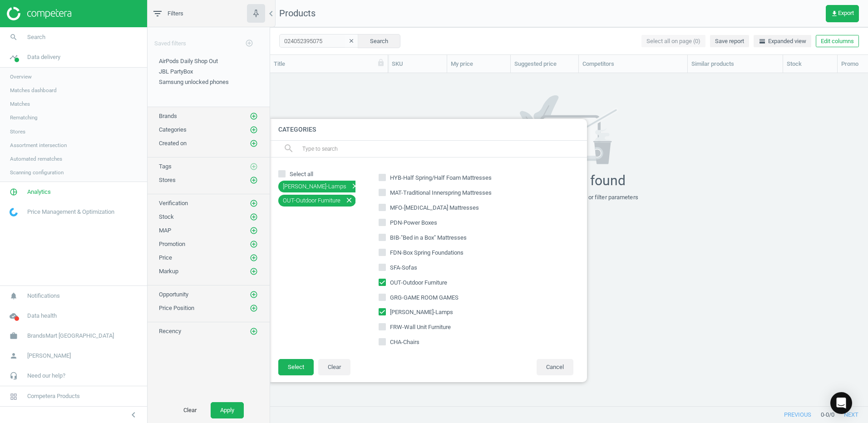
checkbox input "true"
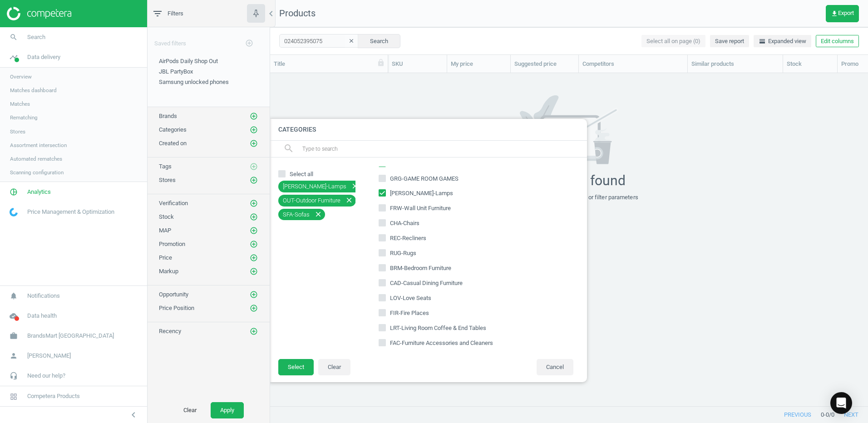
scroll to position [127, 0]
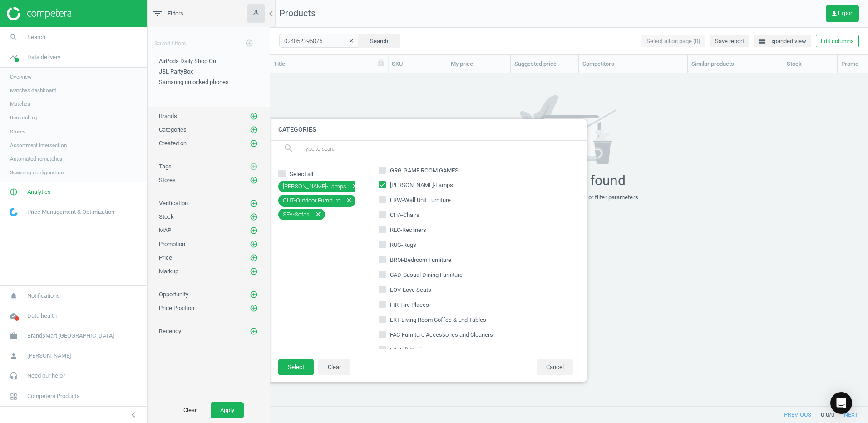
click at [382, 214] on input "CHA-Chairs" at bounding box center [383, 215] width 6 height 6
checkbox input "true"
click at [383, 229] on input "REC-Recliners" at bounding box center [383, 230] width 6 height 6
checkbox input "true"
click at [383, 244] on input "RUG-Rugs" at bounding box center [383, 245] width 6 height 6
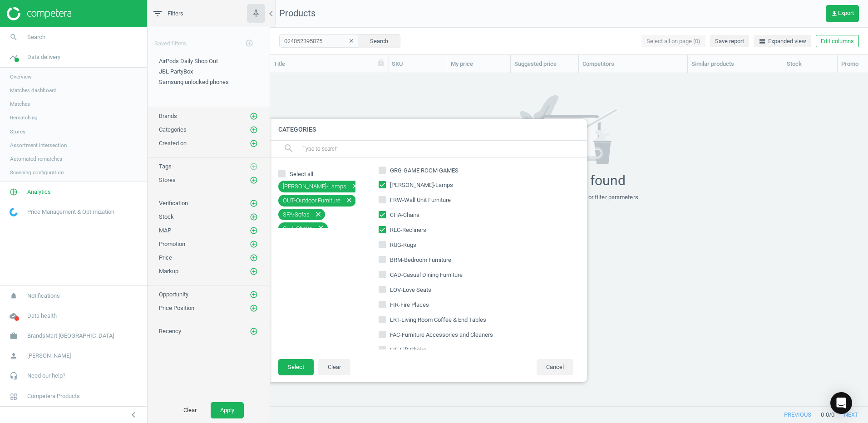
checkbox input "true"
click at [380, 260] on input "BRM-Bedroom Furniture" at bounding box center [383, 260] width 6 height 6
checkbox input "true"
click at [380, 272] on input "CAD-Casual Dining Furniture" at bounding box center [383, 275] width 6 height 6
checkbox input "true"
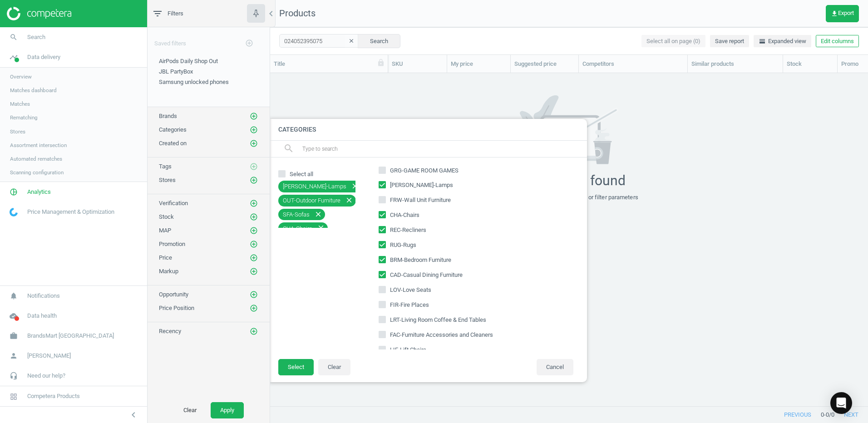
click at [381, 289] on input "LOV-Love Seats" at bounding box center [383, 290] width 6 height 6
checkbox input "true"
click at [383, 303] on input "FIR-Fire Places" at bounding box center [383, 304] width 6 height 6
checkbox input "true"
click at [383, 320] on input "LRT-Living Room Coffee & End Tables" at bounding box center [383, 319] width 6 height 6
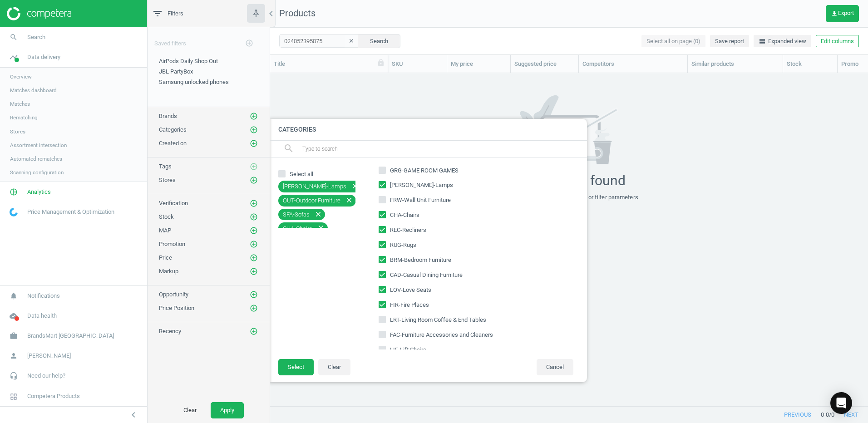
checkbox input "true"
click at [385, 334] on input "FAC-Furniture Accessories and Cleaners" at bounding box center [383, 334] width 6 height 6
checkbox input "true"
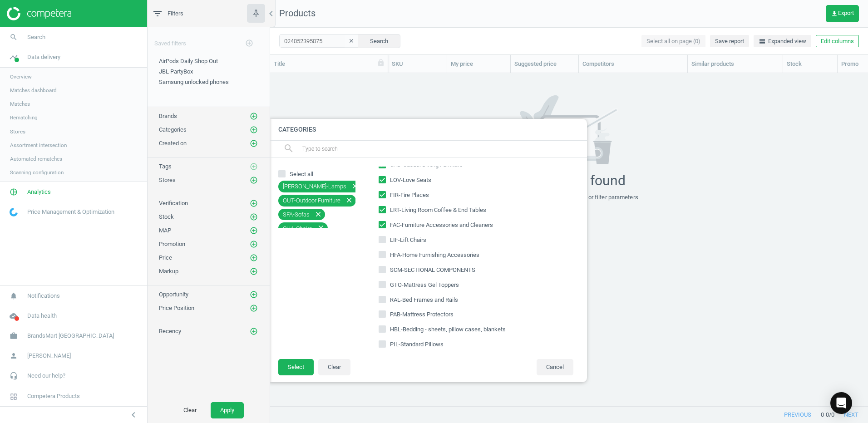
scroll to position [254, 0]
click at [380, 223] on input "LIF-Lift Chairs" at bounding box center [383, 222] width 6 height 6
checkbox input "true"
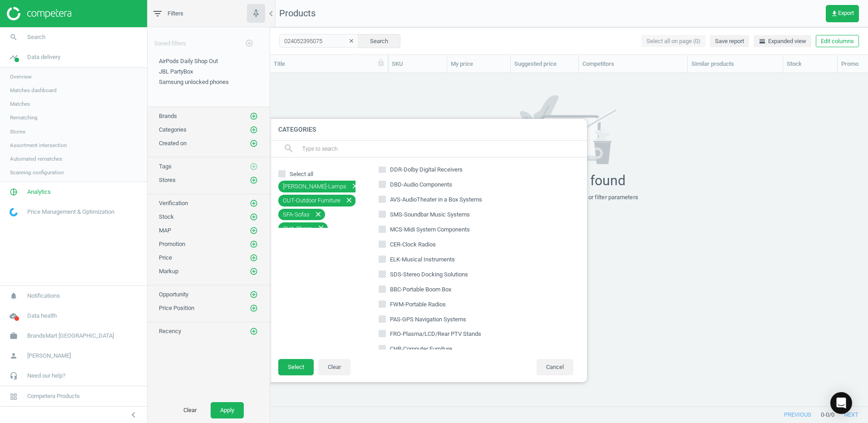
click at [642, 327] on div at bounding box center [704, 211] width 868 height 423
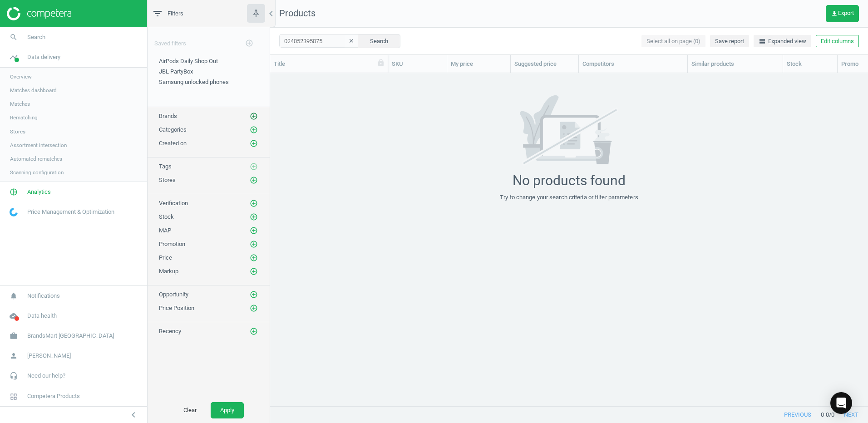
click at [252, 115] on icon "add_circle_outline" at bounding box center [254, 116] width 8 height 8
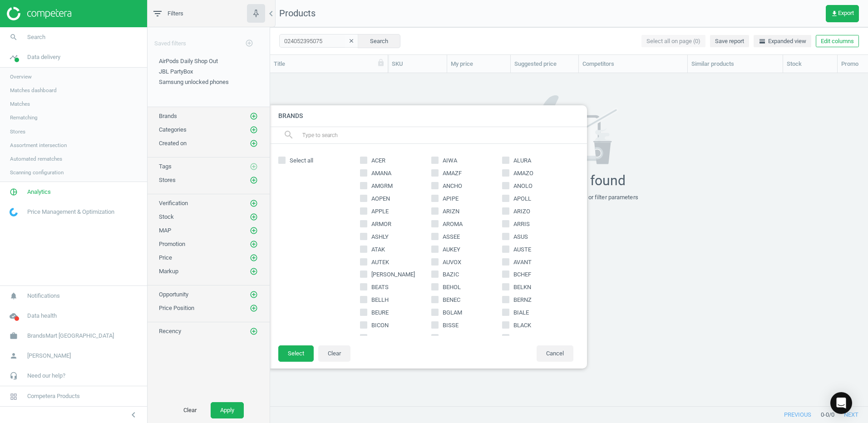
click at [365, 237] on input "ASHLY" at bounding box center [364, 236] width 6 height 6
checkbox input "true"
click at [290, 353] on button "Select" at bounding box center [295, 354] width 35 height 16
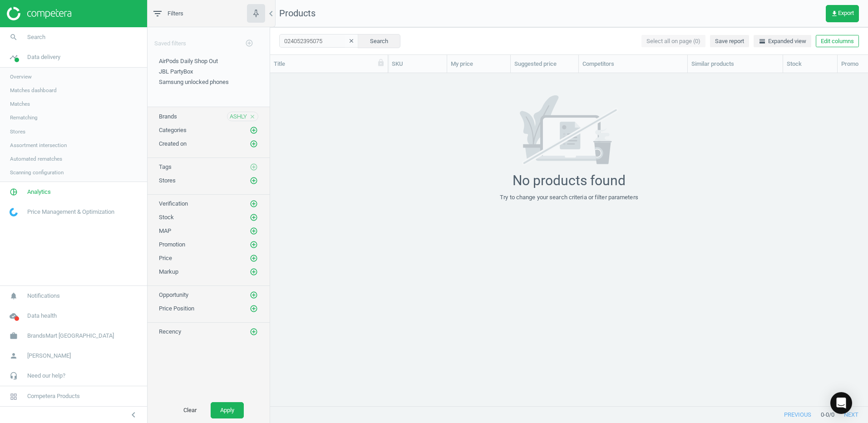
click at [253, 116] on icon "close" at bounding box center [252, 117] width 6 height 6
click at [253, 116] on icon "add_circle_outline" at bounding box center [254, 116] width 8 height 8
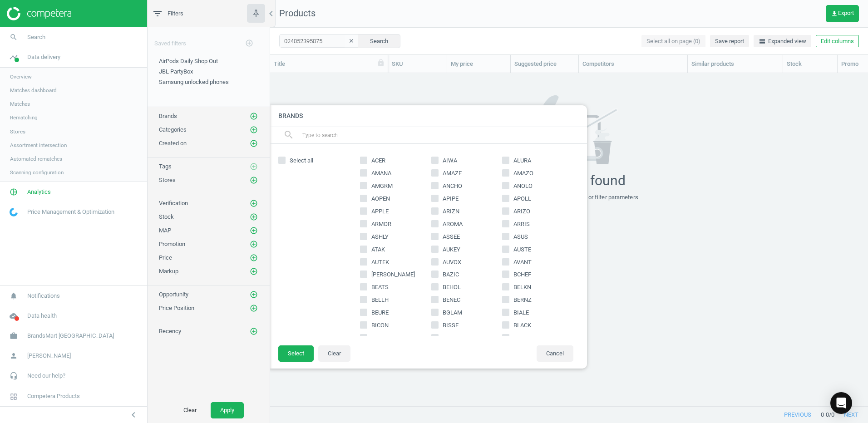
click at [334, 135] on input "text" at bounding box center [440, 135] width 279 height 15
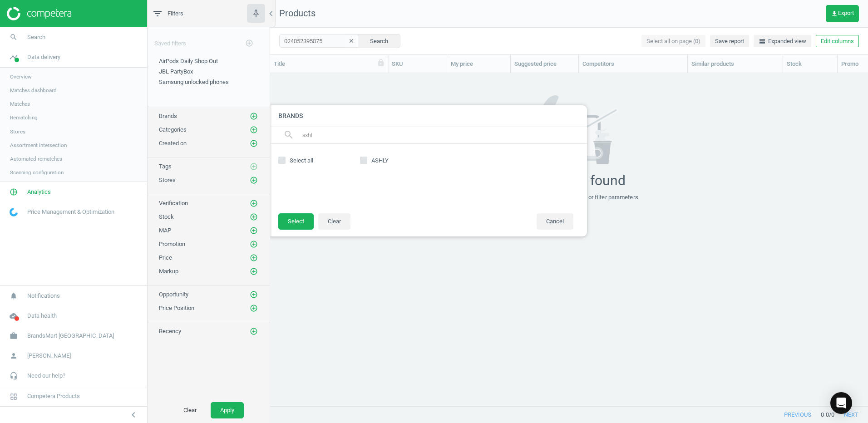
type input "ashl"
click at [374, 158] on span "ASHLY" at bounding box center [380, 161] width 21 height 8
click at [367, 158] on input "ASHLY" at bounding box center [364, 161] width 6 height 6
checkbox input "true"
drag, startPoint x: 317, startPoint y: 135, endPoint x: 299, endPoint y: 135, distance: 18.6
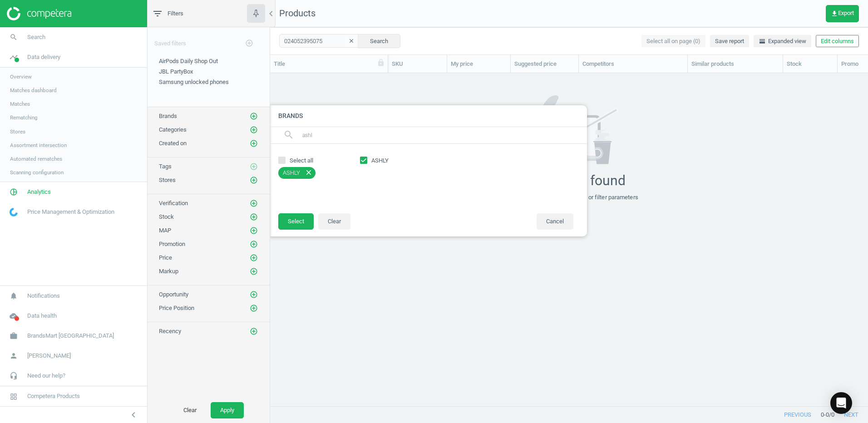
click at [299, 135] on div "search ashl" at bounding box center [428, 135] width 318 height 17
type input "elem"
click at [435, 159] on input "ELEMT" at bounding box center [435, 161] width 6 height 6
checkbox input "true"
click at [298, 223] on button "Select" at bounding box center [295, 221] width 35 height 16
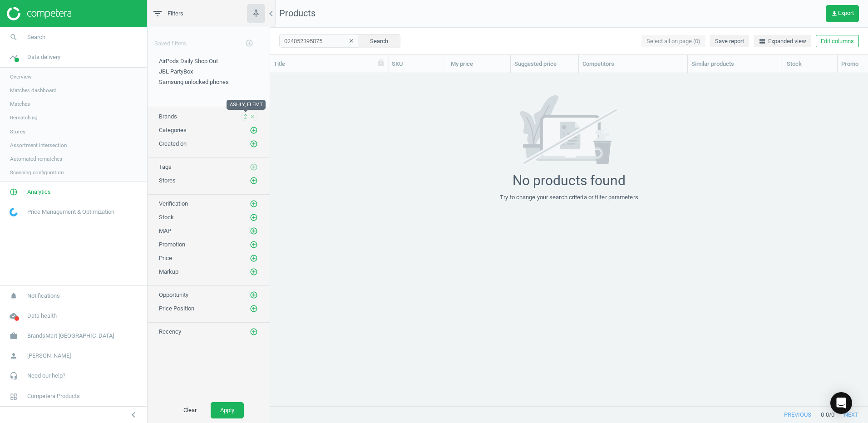
click at [245, 118] on span "2" at bounding box center [245, 117] width 3 height 8
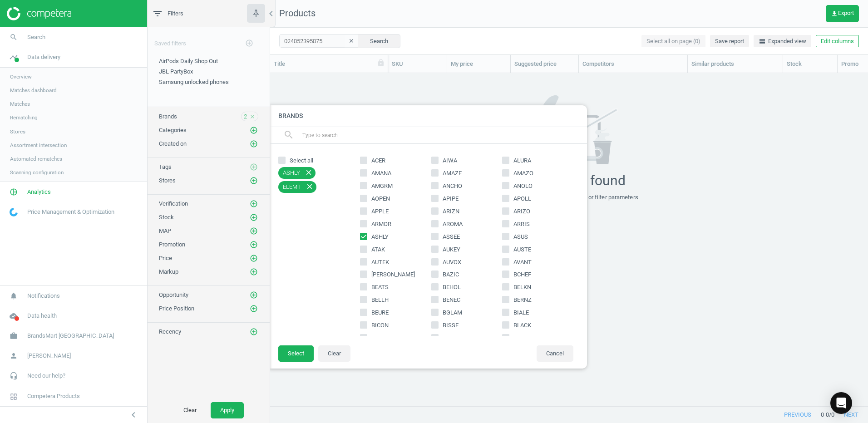
click at [317, 137] on input "text" at bounding box center [440, 135] width 279 height 15
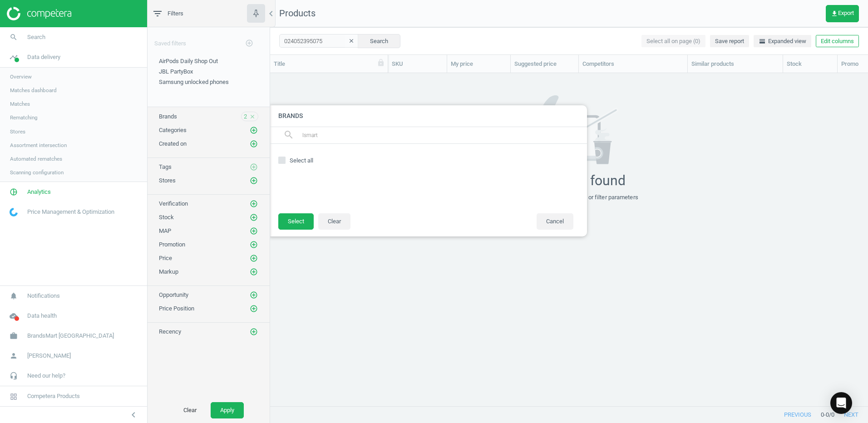
drag, startPoint x: 338, startPoint y: 155, endPoint x: 333, endPoint y: 144, distance: 11.8
click at [337, 155] on div "Select all" at bounding box center [316, 178] width 77 height 51
click at [321, 136] on input "lsmart" at bounding box center [440, 135] width 279 height 15
type input "lsmrt"
click at [363, 158] on input "LSMRT" at bounding box center [364, 161] width 6 height 6
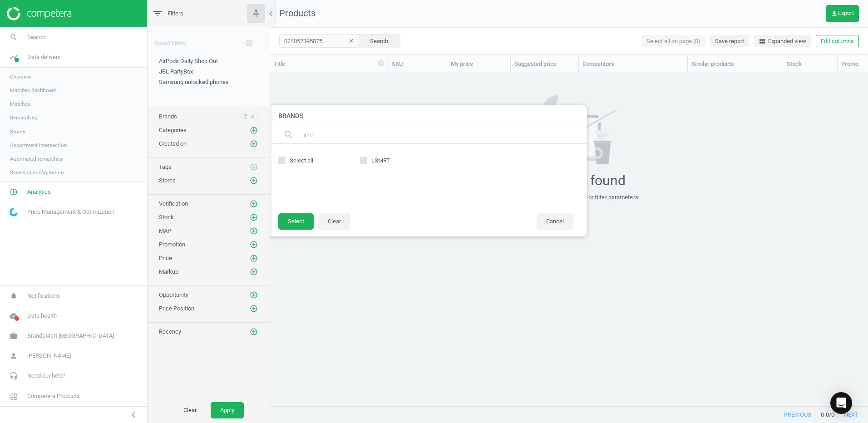
checkbox input "true"
click at [292, 221] on button "Select" at bounding box center [295, 221] width 35 height 16
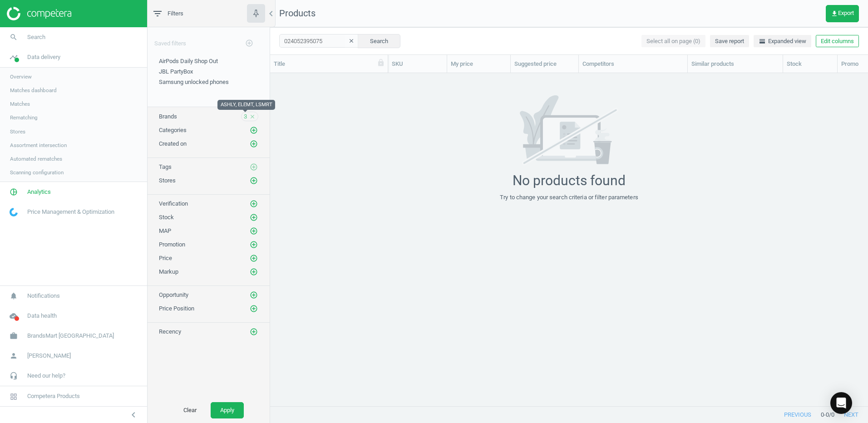
click at [243, 116] on div "3 close" at bounding box center [249, 117] width 17 height 10
click at [245, 117] on span "3" at bounding box center [245, 117] width 3 height 8
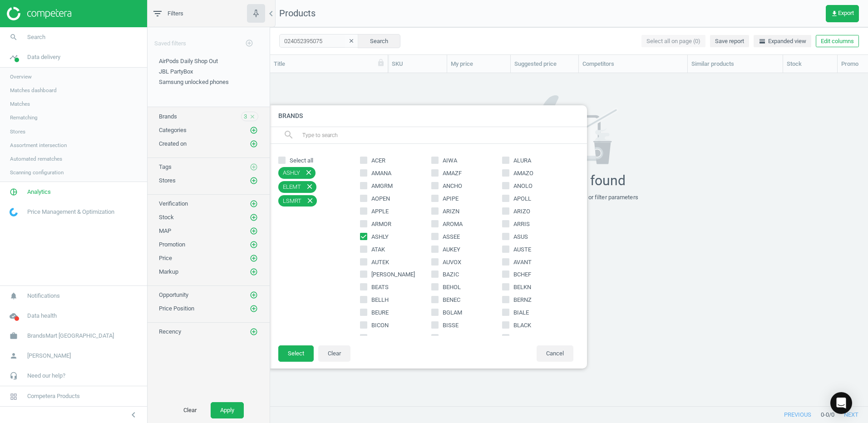
click at [331, 136] on input "text" at bounding box center [440, 135] width 279 height 15
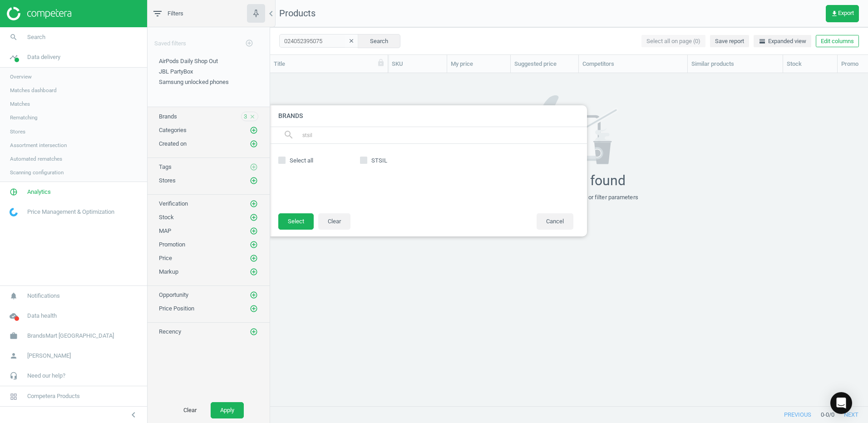
type input "stsil"
click at [362, 161] on input "STSIL" at bounding box center [364, 161] width 6 height 6
checkbox input "true"
click at [303, 220] on button "Select" at bounding box center [295, 221] width 35 height 16
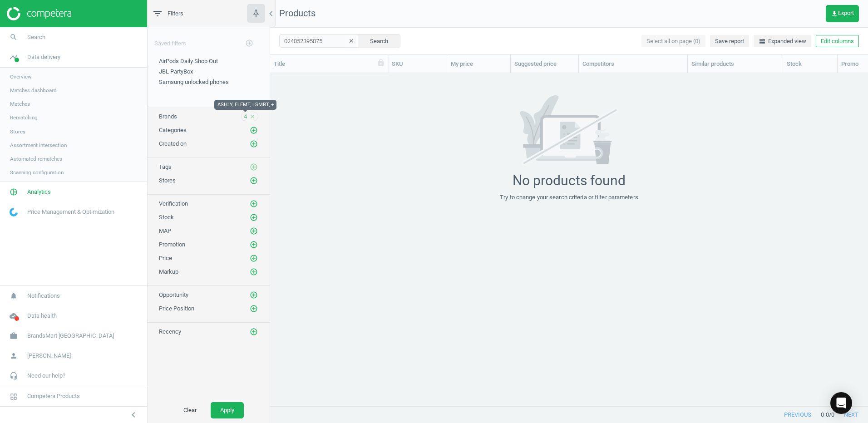
click at [245, 116] on span "4" at bounding box center [245, 117] width 3 height 8
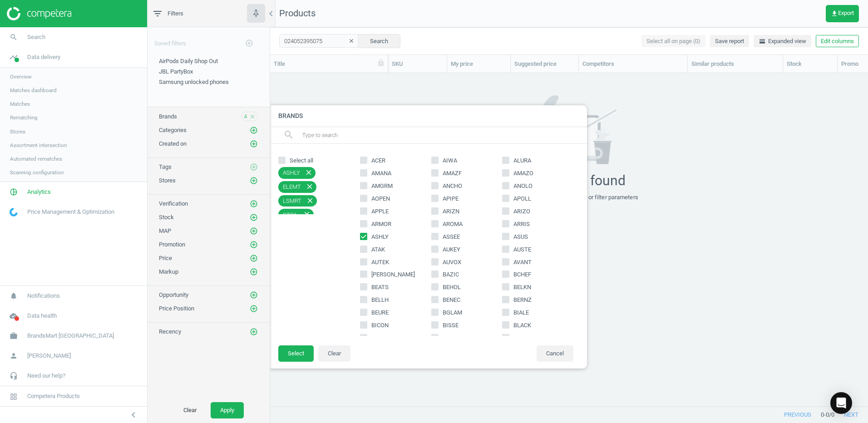
click at [316, 135] on input "text" at bounding box center [440, 135] width 279 height 15
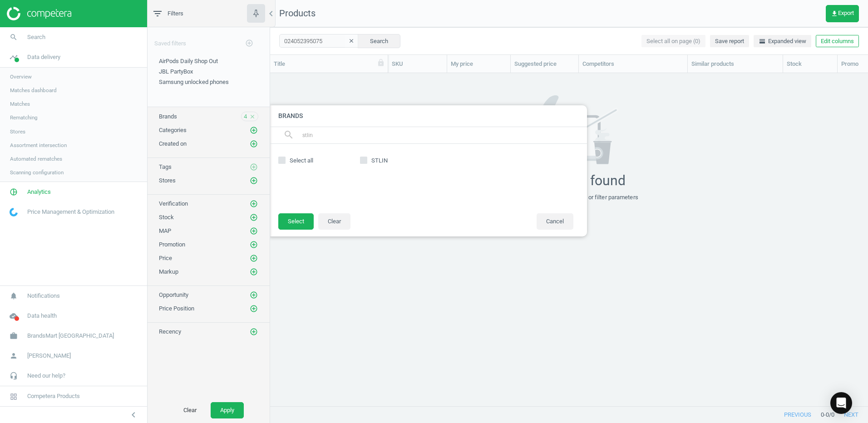
type input "stlin"
click at [361, 160] on input "STLIN" at bounding box center [364, 161] width 6 height 6
checkbox input "true"
click at [297, 222] on button "Select" at bounding box center [295, 221] width 35 height 16
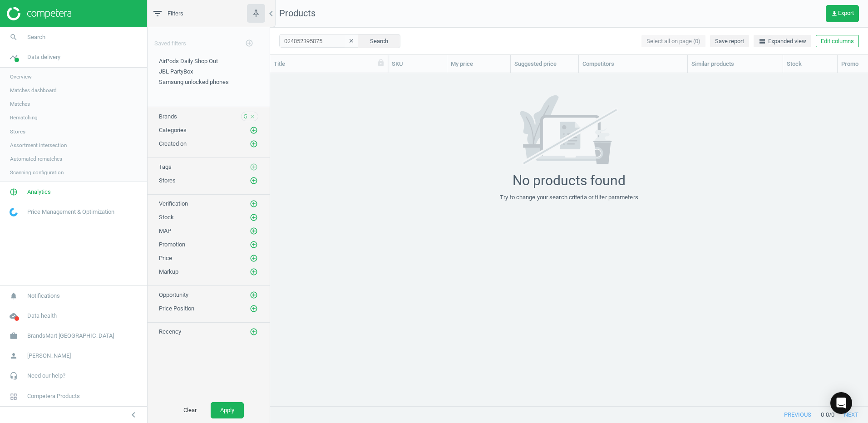
click at [247, 115] on div "5 close" at bounding box center [249, 117] width 17 height 10
click at [245, 116] on span "5" at bounding box center [245, 117] width 3 height 8
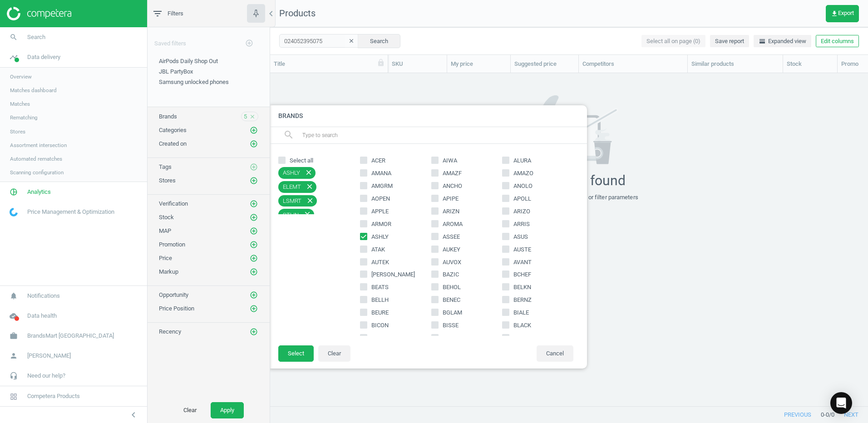
click at [317, 136] on input "text" at bounding box center [440, 135] width 279 height 15
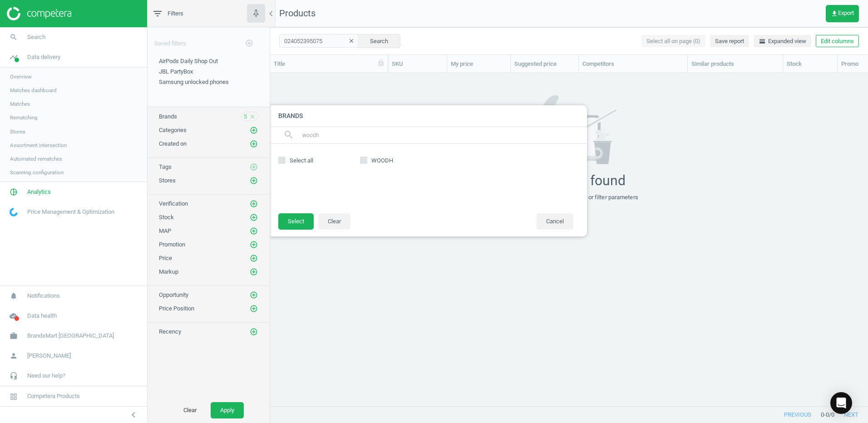
type input "woodh"
click at [364, 162] on input "WOODH" at bounding box center [364, 161] width 6 height 6
checkbox input "true"
click at [294, 223] on button "Select" at bounding box center [295, 221] width 35 height 16
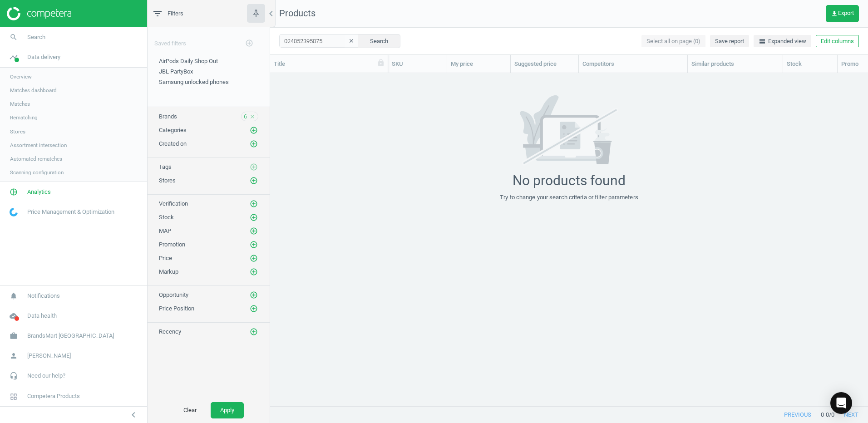
click at [243, 116] on div "6 close" at bounding box center [249, 117] width 17 height 10
click at [245, 117] on span "6" at bounding box center [245, 117] width 3 height 8
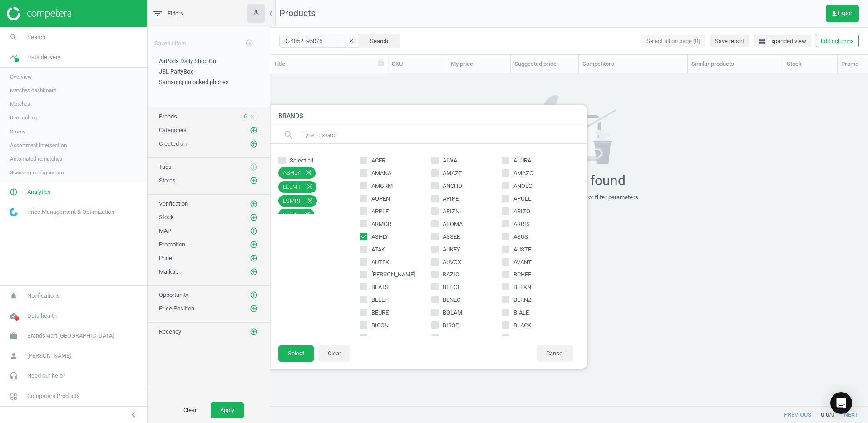
click at [613, 364] on div at bounding box center [704, 211] width 868 height 423
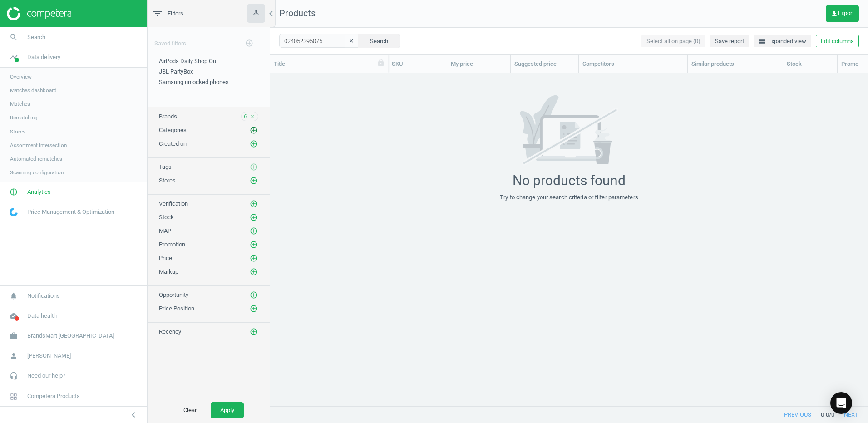
click at [252, 130] on icon "add_circle_outline" at bounding box center [254, 130] width 8 height 8
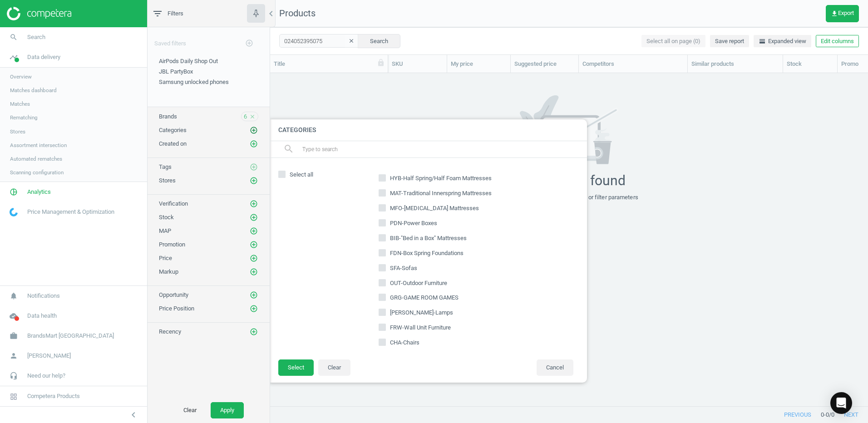
click at [252, 130] on icon "add_circle_outline" at bounding box center [254, 130] width 8 height 8
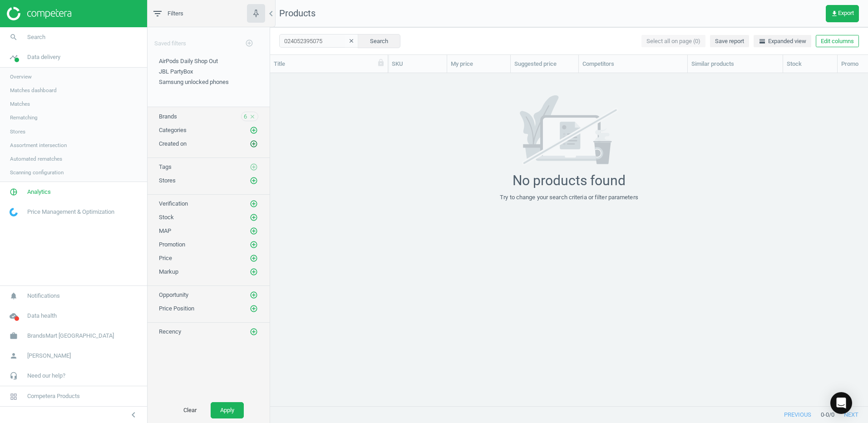
click at [252, 143] on icon "add_circle_outline" at bounding box center [254, 144] width 8 height 8
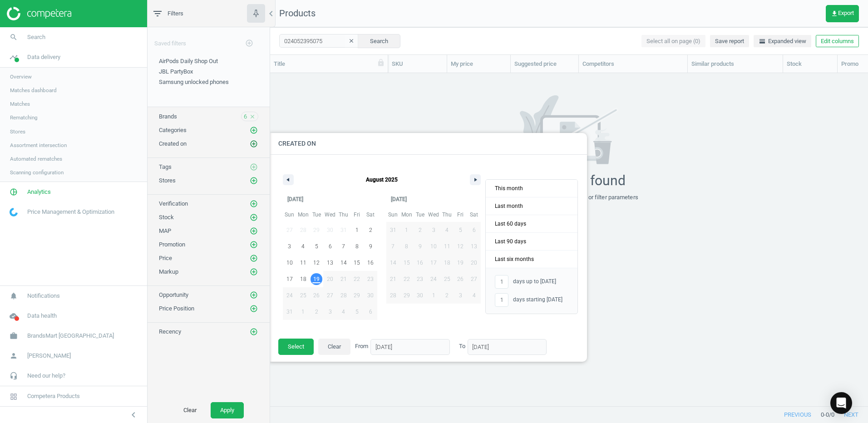
click at [252, 143] on icon "add_circle_outline" at bounding box center [254, 144] width 8 height 8
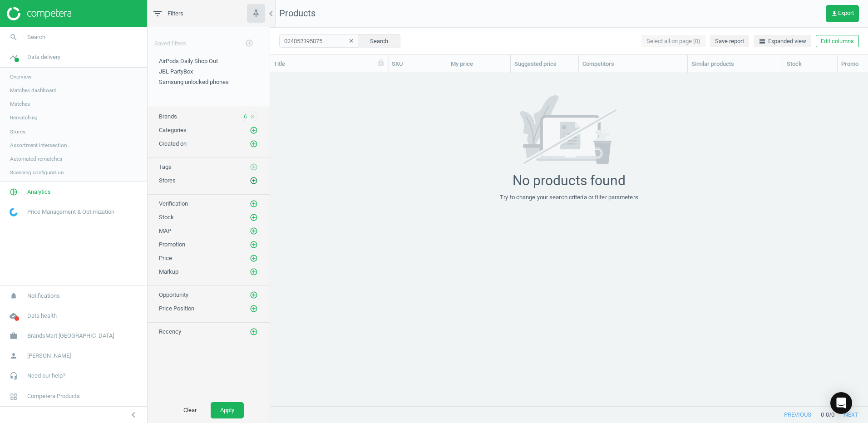
click at [255, 180] on icon "add_circle_outline" at bounding box center [254, 181] width 8 height 8
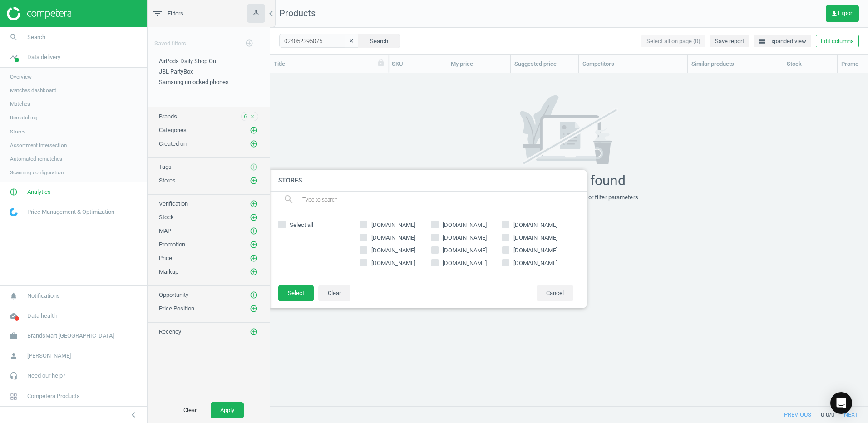
click at [366, 250] on input "[DOMAIN_NAME]" at bounding box center [364, 250] width 6 height 6
checkbox input "true"
click at [509, 237] on icon at bounding box center [505, 237] width 7 height 7
click at [509, 237] on input "[DOMAIN_NAME]" at bounding box center [506, 237] width 6 height 6
checkbox input "true"
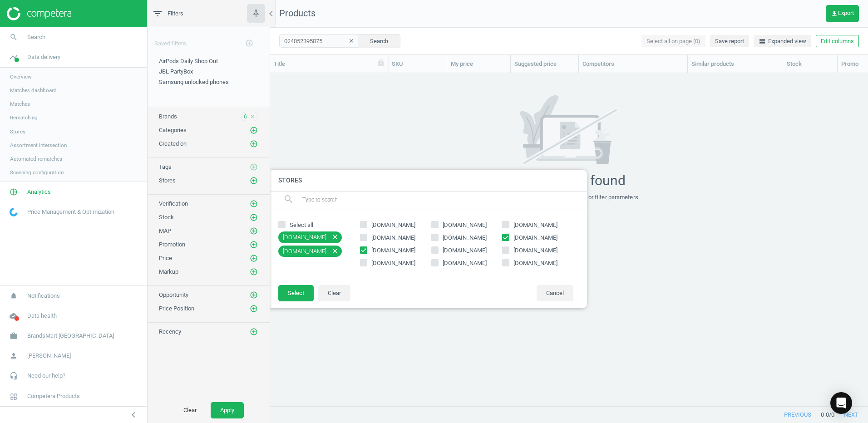
click at [508, 226] on input "[DOMAIN_NAME]" at bounding box center [506, 225] width 6 height 6
checkbox input "true"
click at [410, 281] on div "Select all [DOMAIN_NAME] close [DOMAIN_NAME] close [DOMAIN_NAME] close [DOMAIN_…" at bounding box center [428, 246] width 318 height 76
click at [295, 292] on button "Select" at bounding box center [295, 293] width 35 height 16
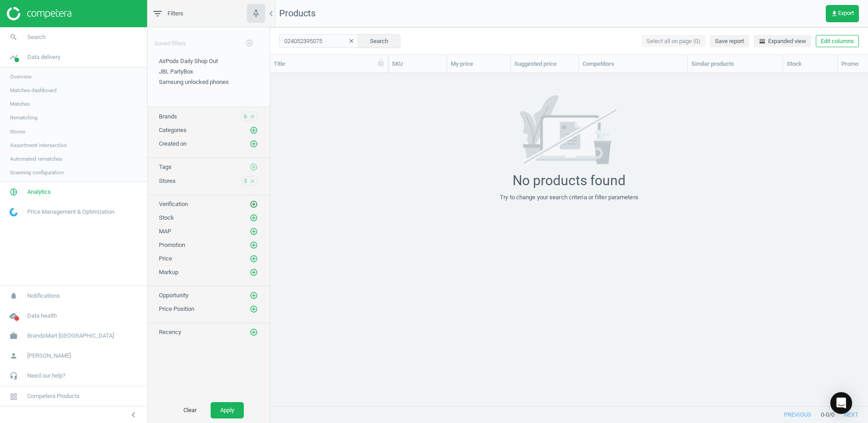
click at [251, 204] on icon "add_circle_outline" at bounding box center [254, 204] width 8 height 8
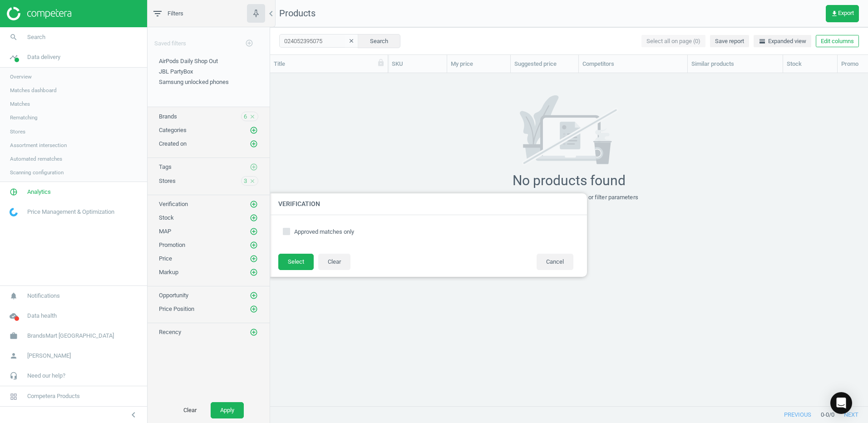
click at [178, 217] on div "Stock add_circle_outline" at bounding box center [208, 217] width 99 height 9
click at [254, 217] on icon "add_circle_outline" at bounding box center [254, 218] width 8 height 8
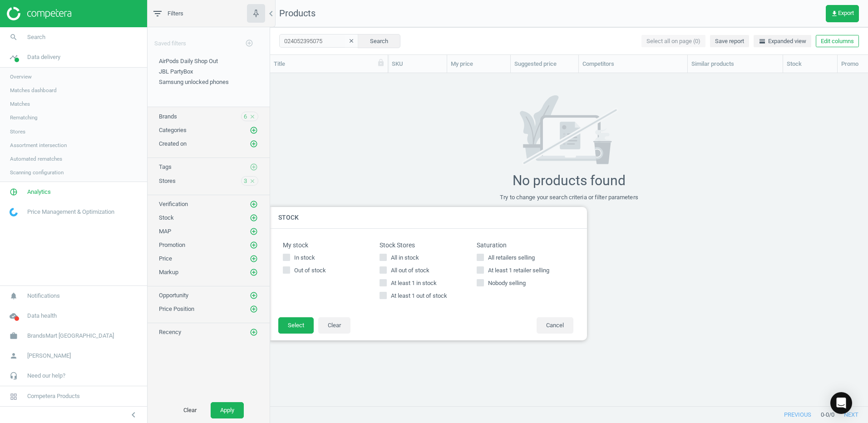
click at [229, 275] on div "Markup add_circle_outline" at bounding box center [208, 272] width 99 height 9
click at [259, 255] on div "Price add_circle_outline" at bounding box center [209, 257] width 122 height 14
click at [255, 257] on icon "add_circle_outline" at bounding box center [254, 259] width 8 height 8
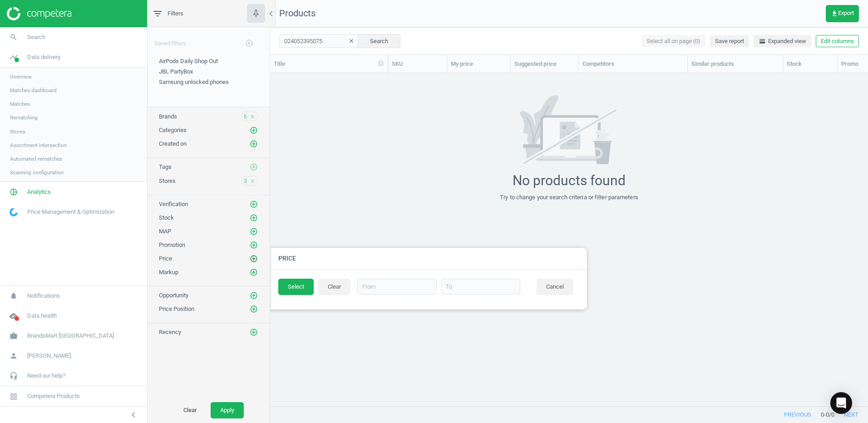
click at [255, 257] on icon "add_circle_outline" at bounding box center [254, 259] width 8 height 8
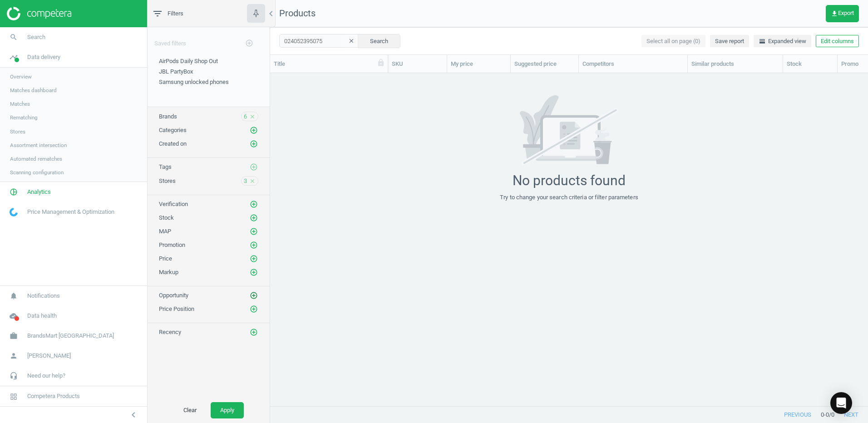
click at [256, 294] on icon "add_circle_outline" at bounding box center [254, 295] width 8 height 8
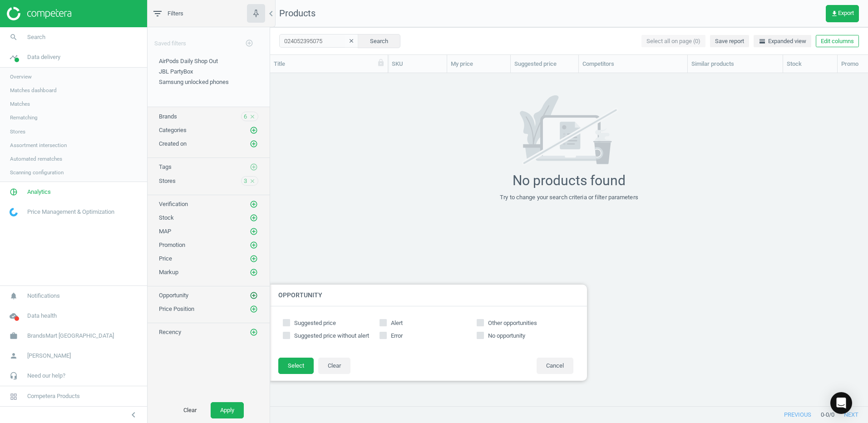
click at [256, 294] on icon "add_circle_outline" at bounding box center [254, 295] width 8 height 8
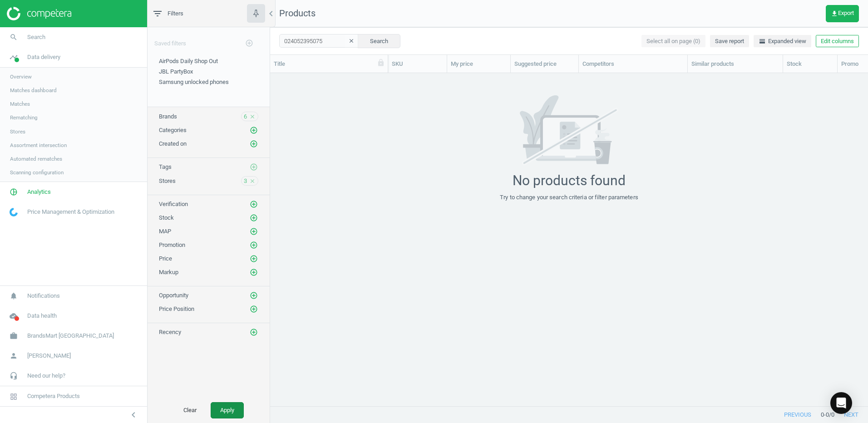
click at [226, 411] on button "Apply" at bounding box center [227, 410] width 33 height 16
click at [363, 42] on button "Search" at bounding box center [379, 41] width 43 height 14
click at [321, 41] on input "024052395075" at bounding box center [318, 41] width 79 height 14
drag, startPoint x: 321, startPoint y: 41, endPoint x: 273, endPoint y: 40, distance: 48.1
click at [273, 40] on div "024052395075 clear Search Select all on page (0) Save report horizontal_split E…" at bounding box center [569, 40] width 598 height 27
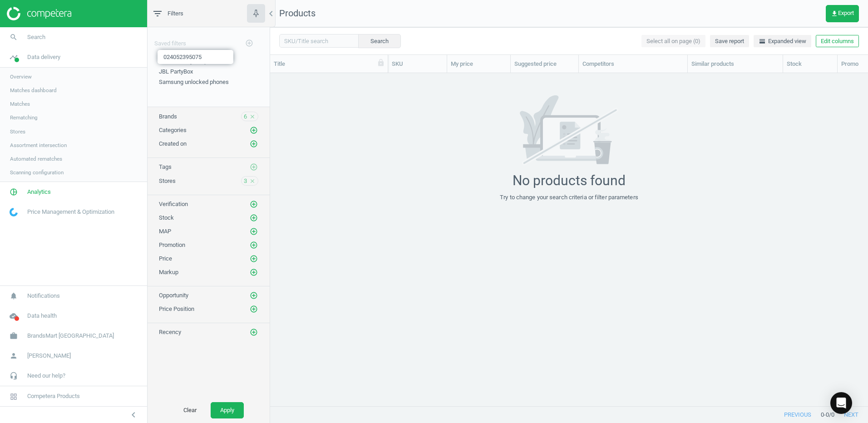
click at [36, 91] on span "Matches dashboard" at bounding box center [33, 90] width 47 height 7
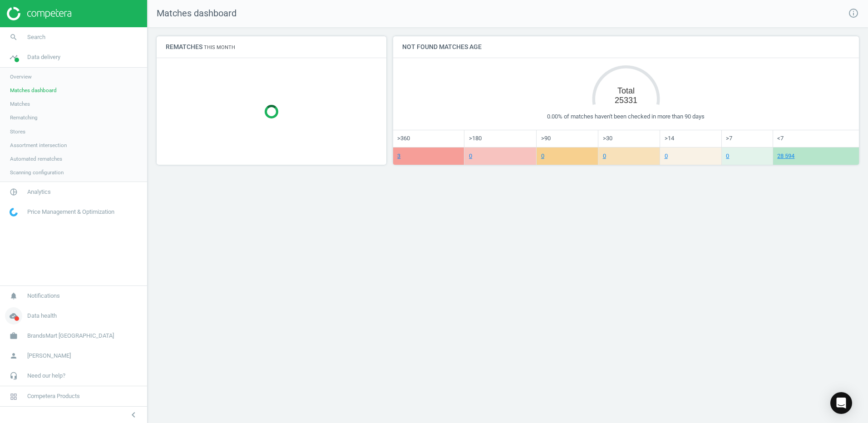
click at [14, 318] on icon "cloud_done" at bounding box center [13, 315] width 17 height 17
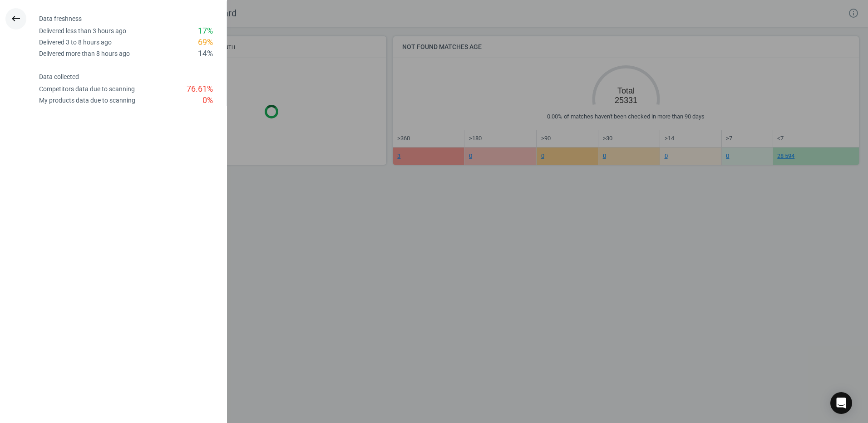
click at [17, 18] on icon "keyboard_backspace" at bounding box center [15, 18] width 11 height 11
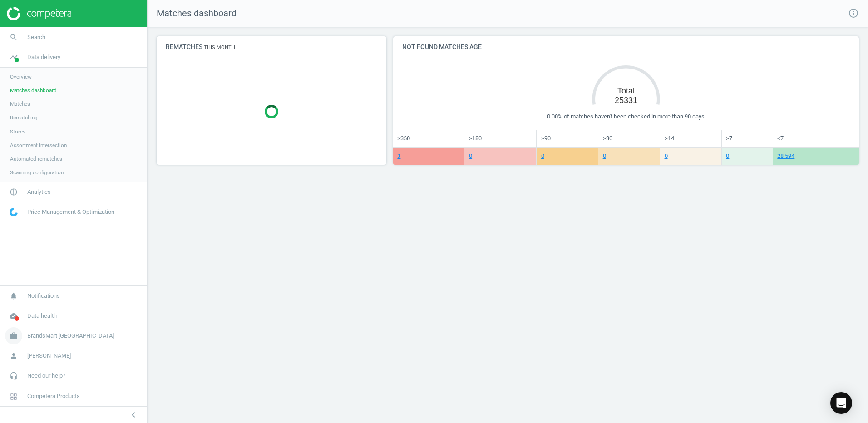
click at [66, 338] on span "BrandsMart [GEOGRAPHIC_DATA]" at bounding box center [70, 336] width 87 height 8
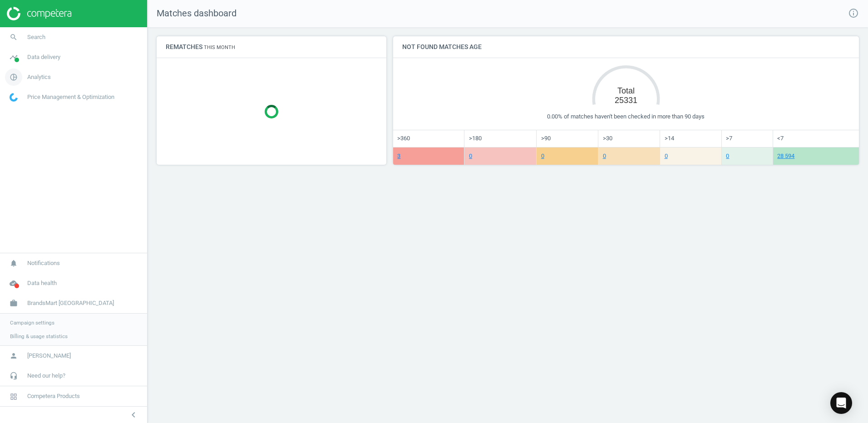
click at [48, 77] on span "Analytics" at bounding box center [39, 77] width 24 height 8
click at [27, 97] on span "Overview" at bounding box center [21, 96] width 22 height 7
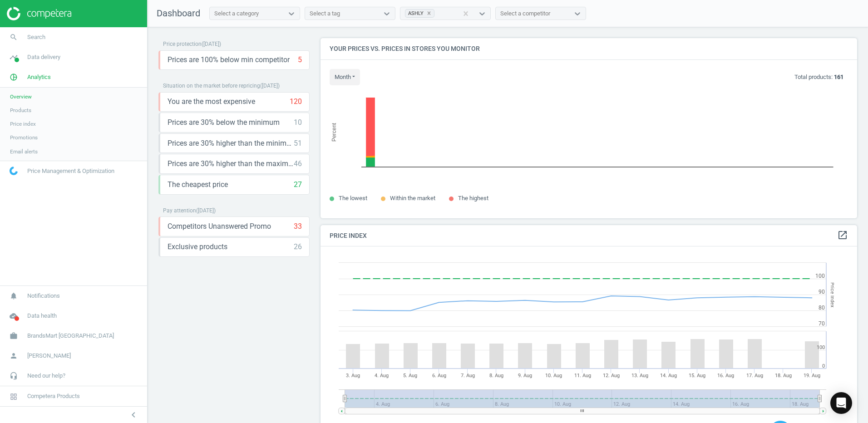
scroll to position [223, 544]
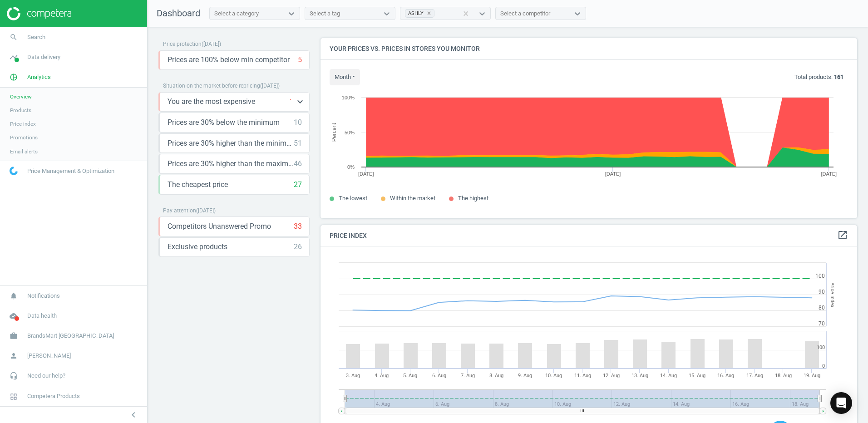
click at [272, 102] on div "You are the most expensive 120 keyboard_arrow_down" at bounding box center [235, 102] width 134 height 10
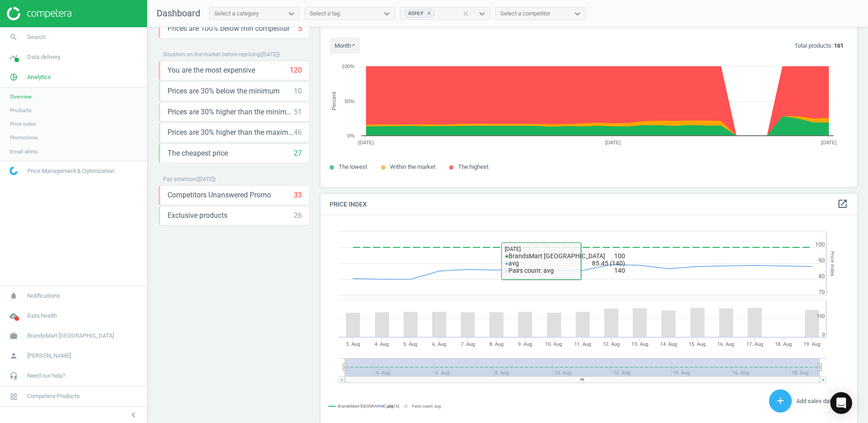
scroll to position [0, 0]
